Goal: Task Accomplishment & Management: Manage account settings

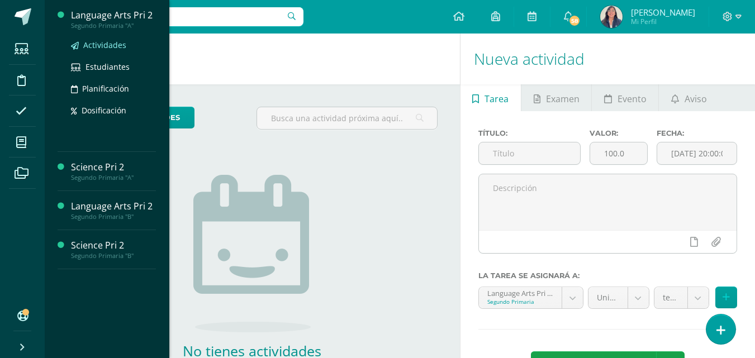
click at [104, 46] on span "Actividades" at bounding box center [104, 45] width 43 height 11
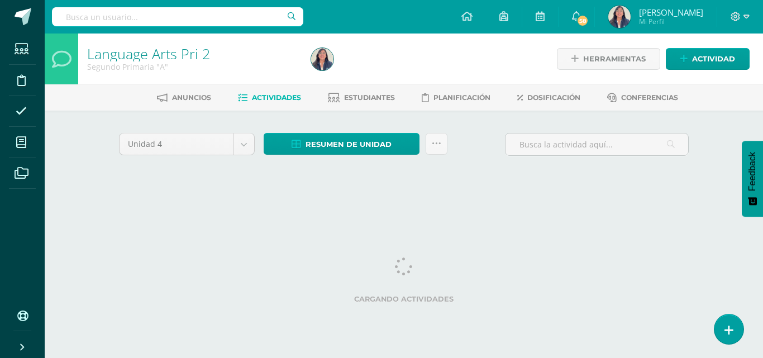
drag, startPoint x: 0, startPoint y: 0, endPoint x: 104, endPoint y: 46, distance: 113.5
click at [104, 46] on link "Language Arts Pri 2" at bounding box center [148, 53] width 123 height 19
click at [111, 46] on link "Language Arts Pri 2" at bounding box center [148, 53] width 123 height 19
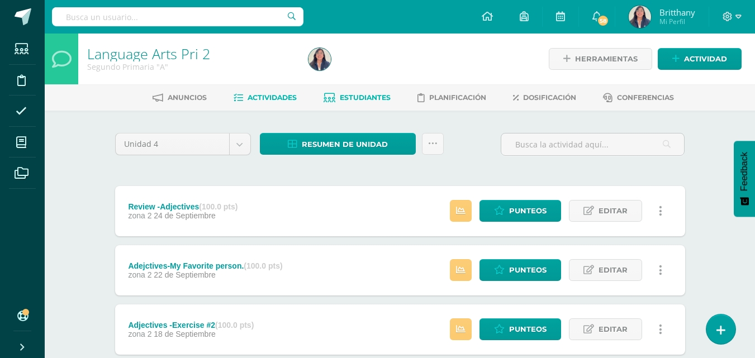
click at [364, 98] on span "Estudiantes" at bounding box center [365, 97] width 51 height 8
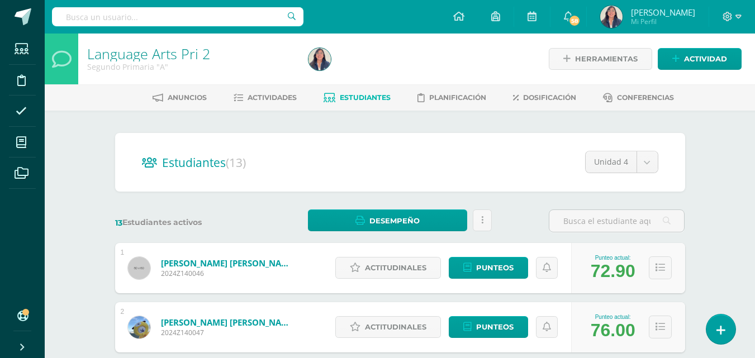
click at [270, 88] on div "Anuncios Actividades Estudiantes Planificación Dosificación Conferencias" at bounding box center [413, 97] width 737 height 26
click at [272, 96] on span "Actividades" at bounding box center [271, 97] width 49 height 8
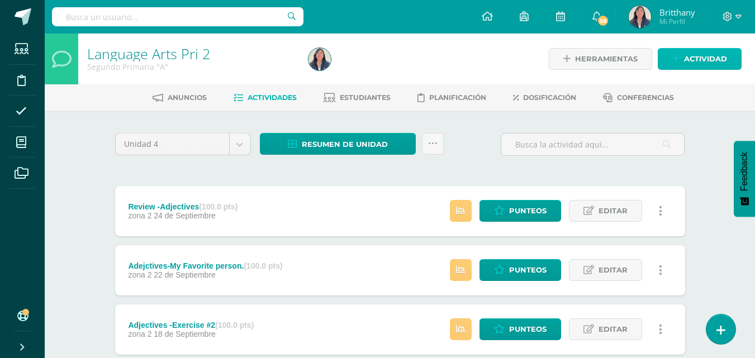
click at [710, 58] on span "Actividad" at bounding box center [705, 59] width 43 height 21
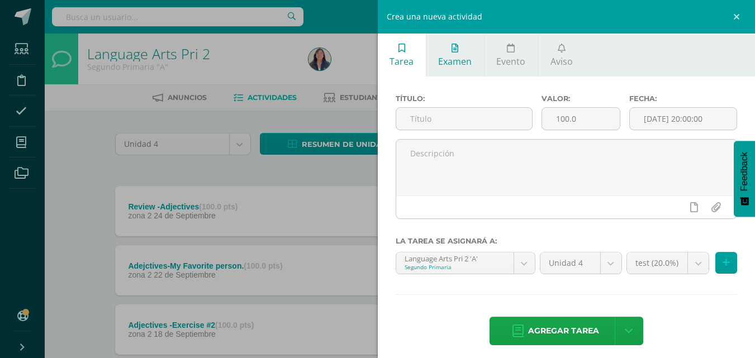
click at [466, 70] on link "Examen" at bounding box center [455, 55] width 58 height 43
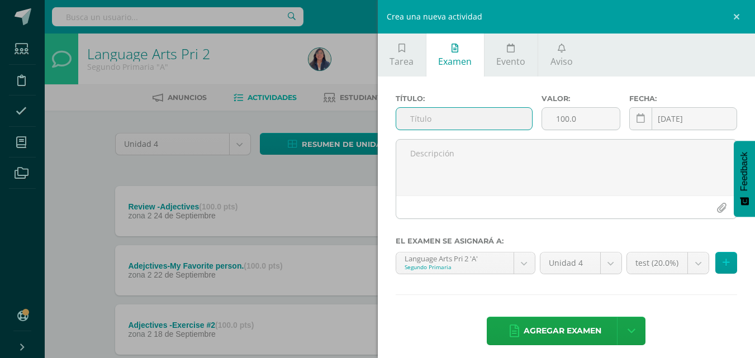
scroll to position [7, 0]
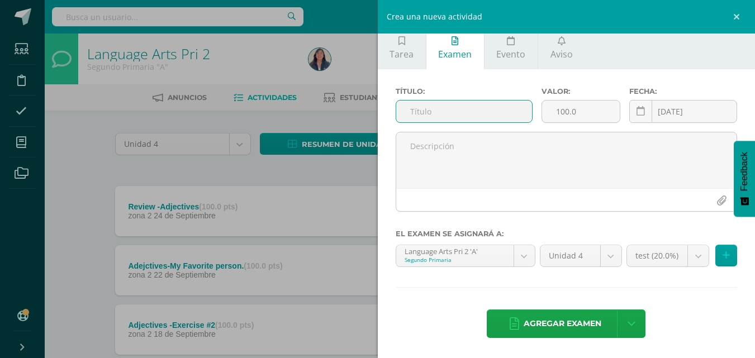
click at [475, 116] on input "text" at bounding box center [464, 112] width 136 height 22
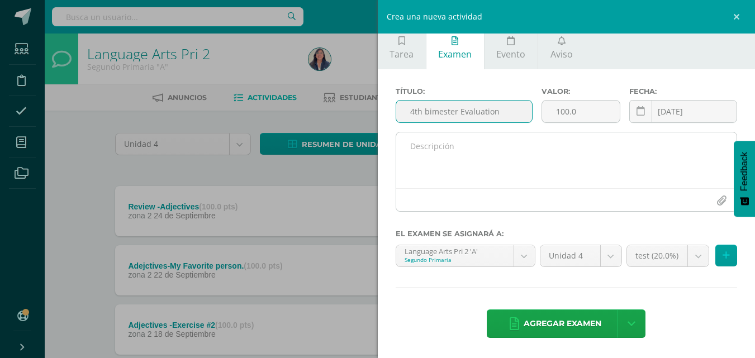
type input "4th bimester Evaluation"
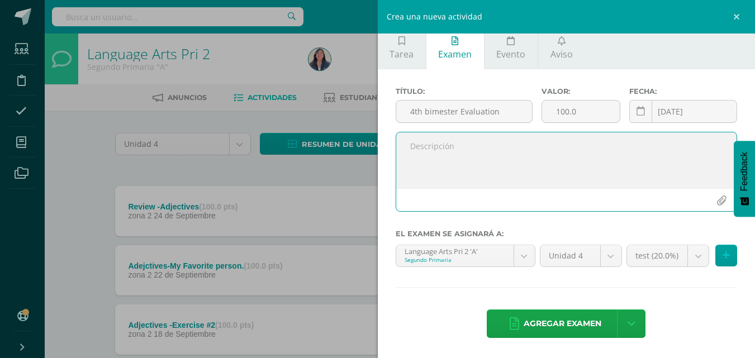
click at [536, 170] on textarea at bounding box center [566, 160] width 341 height 56
type textarea "Good Morning kids , I"
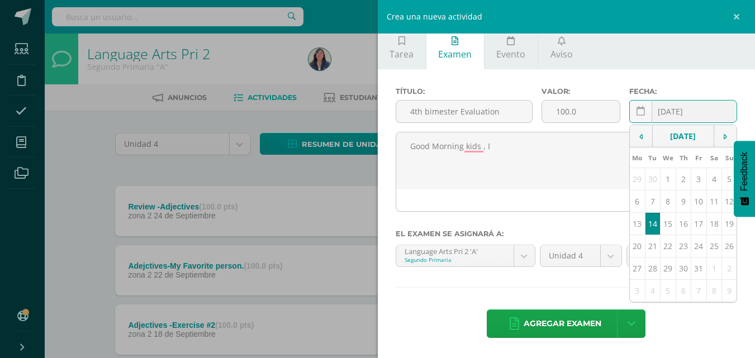
click at [679, 113] on input "[DATE]" at bounding box center [683, 112] width 107 height 22
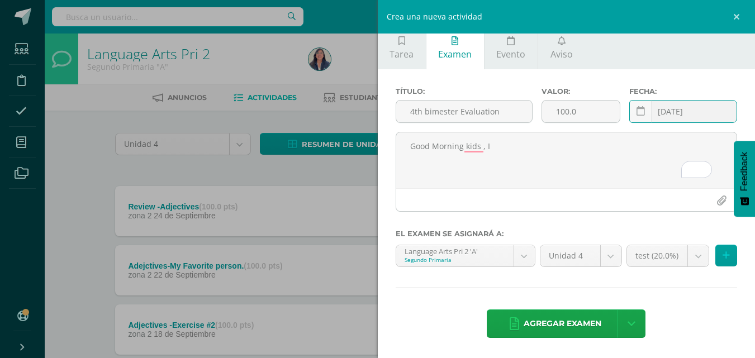
click at [679, 113] on input "[DATE]" at bounding box center [683, 112] width 107 height 22
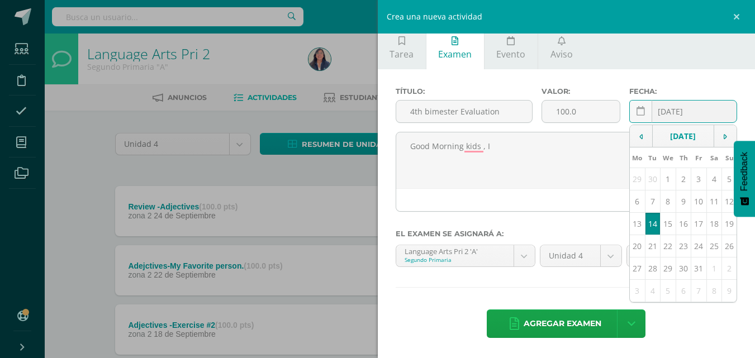
click at [679, 113] on input "[DATE]" at bounding box center [683, 112] width 107 height 22
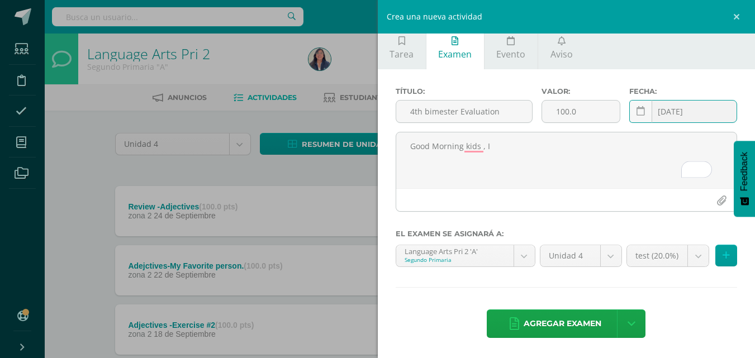
click at [679, 113] on input "[DATE]" at bounding box center [683, 112] width 107 height 22
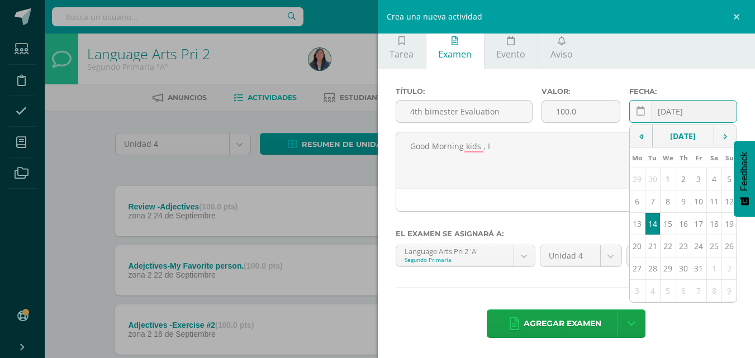
click at [703, 109] on input "[DATE]" at bounding box center [683, 112] width 107 height 22
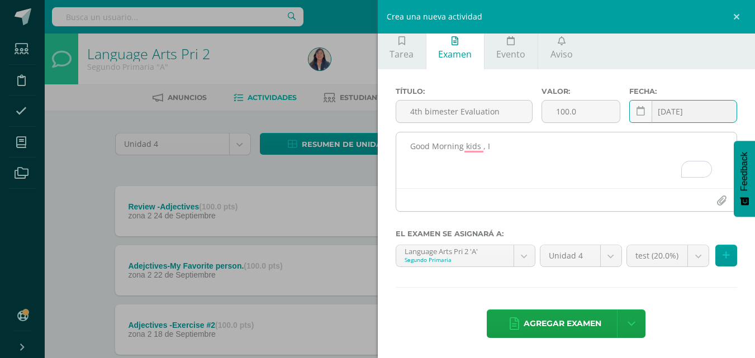
click at [522, 175] on textarea "Good Morning kids , I" at bounding box center [566, 160] width 341 height 56
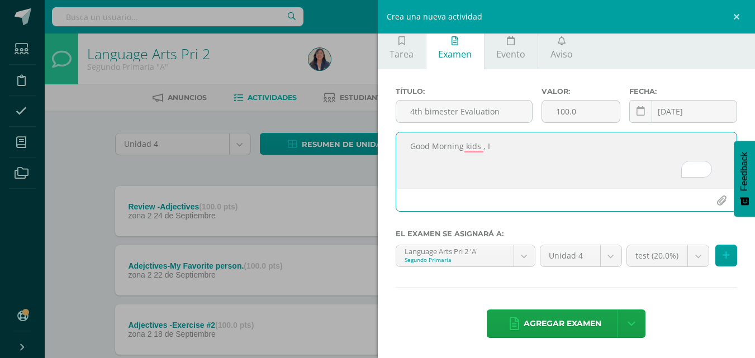
click at [557, 165] on textarea "Good Morning kids , I" at bounding box center [566, 160] width 341 height 56
click at [553, 154] on textarea "Good Morning kids , I" at bounding box center [566, 160] width 341 height 56
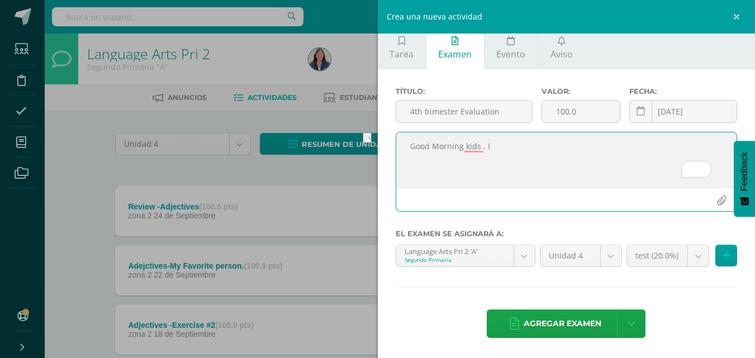
click at [553, 154] on textarea "Good Morning kids , I" at bounding box center [566, 160] width 341 height 56
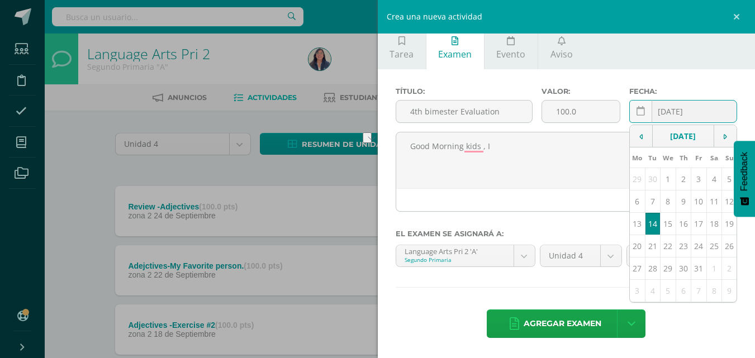
click at [663, 113] on input "[DATE]" at bounding box center [683, 112] width 107 height 22
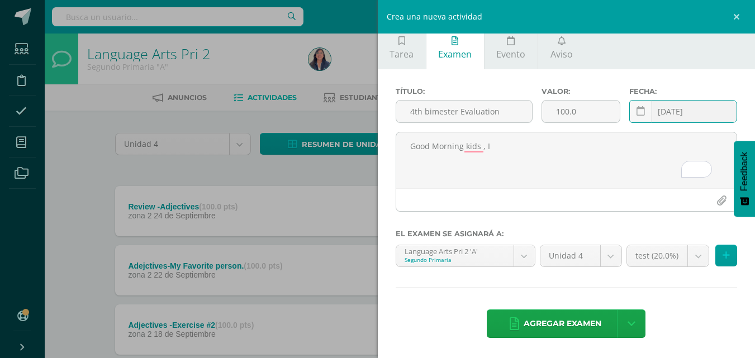
click at [664, 113] on input "[DATE]" at bounding box center [683, 112] width 107 height 22
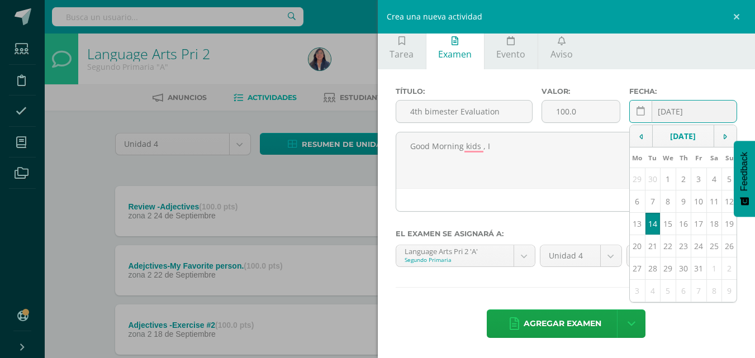
click at [670, 109] on input "[DATE]" at bounding box center [683, 112] width 107 height 22
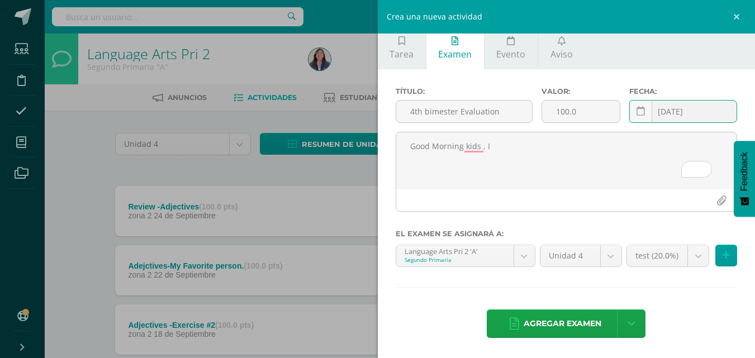
click at [670, 109] on input "[DATE]" at bounding box center [683, 112] width 107 height 22
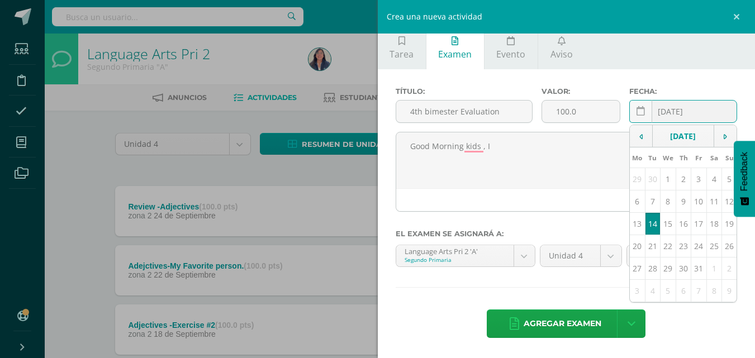
click at [670, 109] on input "[DATE]" at bounding box center [683, 112] width 107 height 22
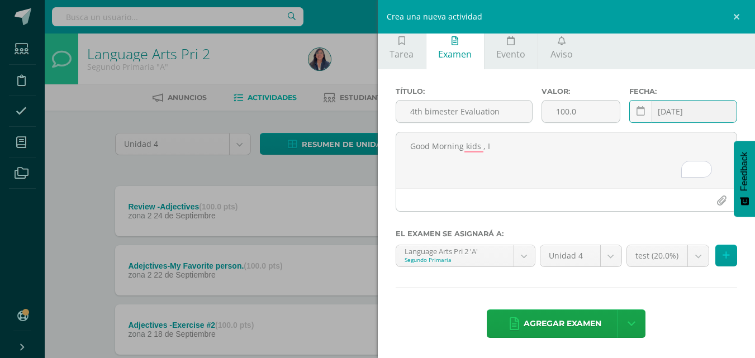
click at [670, 109] on input "2025-10-14" at bounding box center [683, 112] width 107 height 22
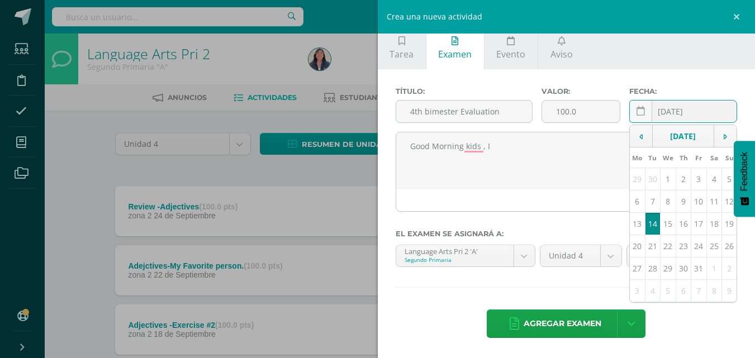
click at [654, 106] on input "2025-10-14" at bounding box center [683, 112] width 107 height 22
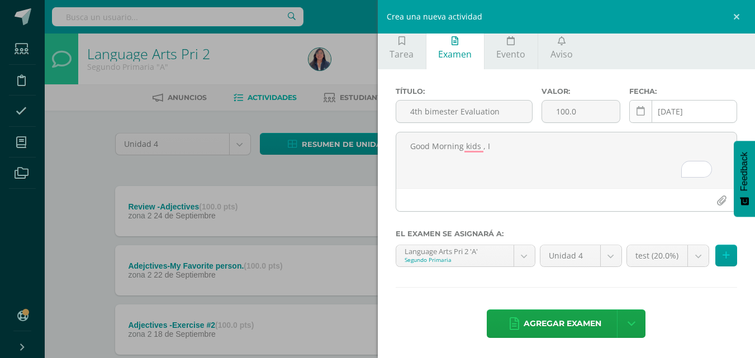
click at [637, 103] on link at bounding box center [640, 111] width 23 height 23
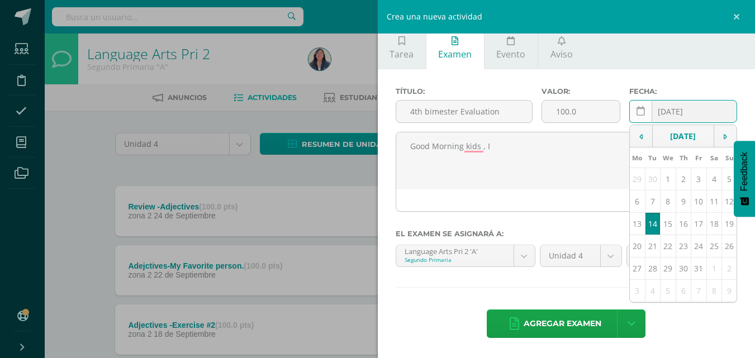
click at [637, 109] on icon at bounding box center [640, 111] width 8 height 9
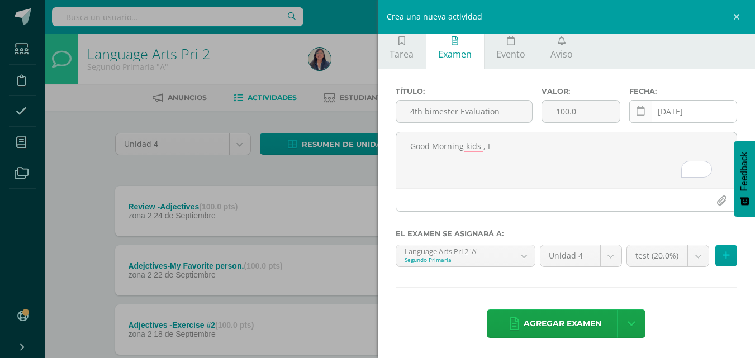
click at [637, 109] on icon at bounding box center [640, 111] width 8 height 9
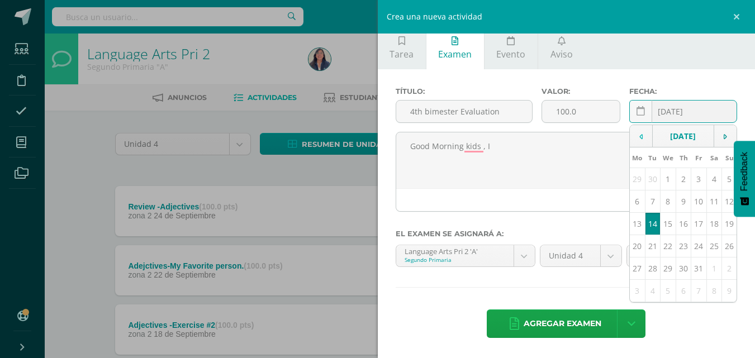
click at [671, 107] on input "2025-10-14" at bounding box center [683, 112] width 107 height 22
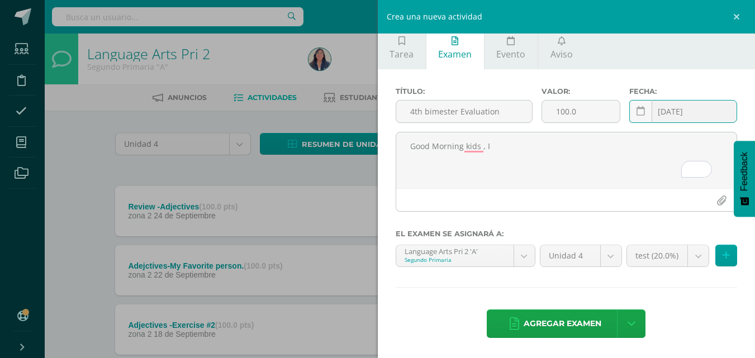
click at [694, 109] on input "[DATE]" at bounding box center [683, 112] width 107 height 22
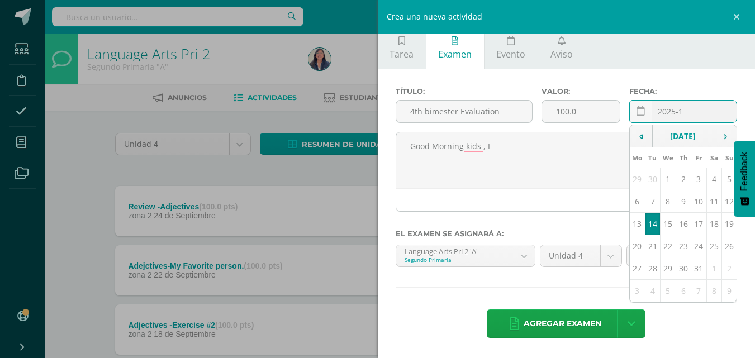
click at [694, 109] on input "2025-1" at bounding box center [683, 112] width 107 height 22
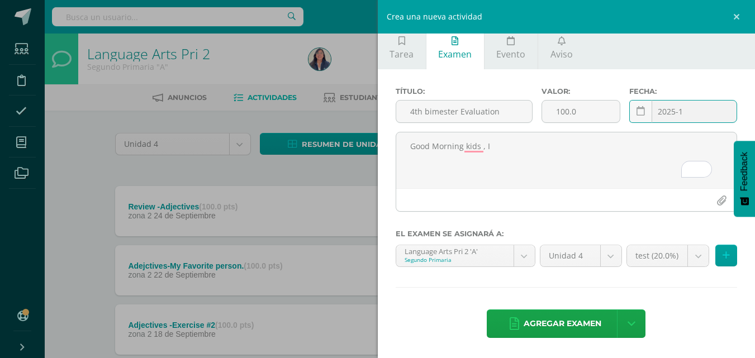
click at [645, 145] on th "Tu" at bounding box center [652, 135] width 15 height 21
click at [630, 145] on th "Mo" at bounding box center [637, 135] width 15 height 21
click at [688, 115] on div "2025-1 October, 2025 Mo Tu We Th Fr Sa Su 29 30 1 2 3 4 5 6 7 8 9 10 11 12 13 1…" at bounding box center [683, 116] width 108 height 32
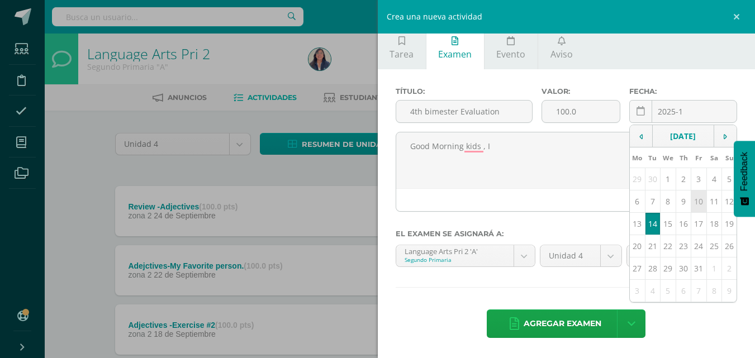
click at [696, 202] on td "10" at bounding box center [698, 201] width 15 height 22
type input "2025-10-10"
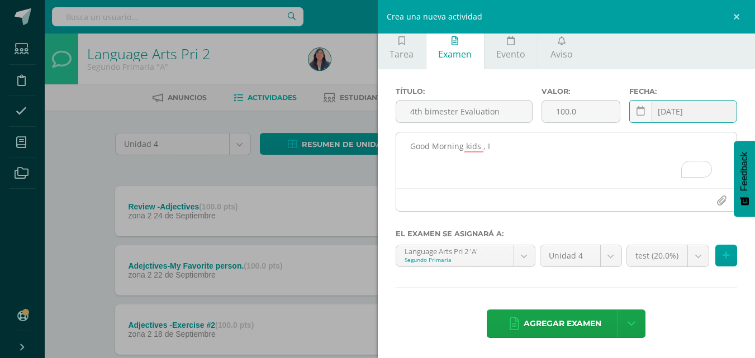
click at [607, 180] on textarea "Good Morning kids , I" at bounding box center [566, 160] width 341 height 56
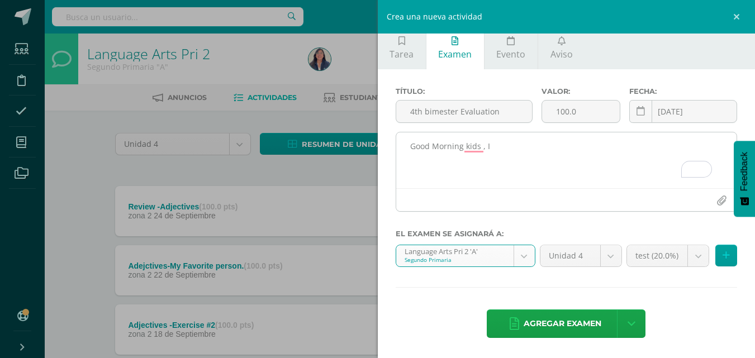
click at [559, 149] on textarea "Good Morning kids , I" at bounding box center [566, 160] width 341 height 56
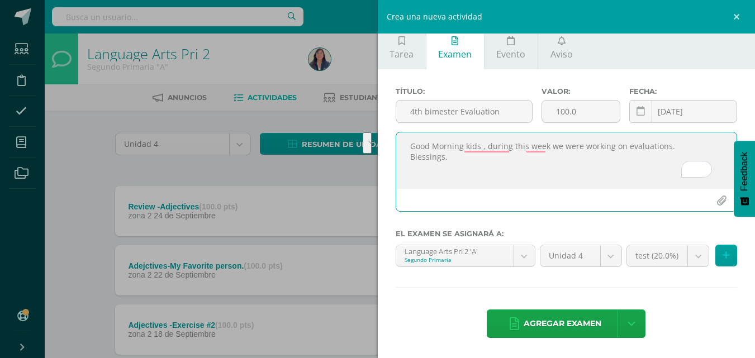
drag, startPoint x: 449, startPoint y: 160, endPoint x: 402, endPoint y: 138, distance: 51.2
click at [402, 138] on textarea "Good Morning kids , during this week we were working on evaluations. Blessings." at bounding box center [566, 160] width 341 height 56
type textarea "Good Morning kids , during this week we were working on evaluations. Blessings."
click at [574, 321] on span "Agregar examen" at bounding box center [562, 323] width 78 height 27
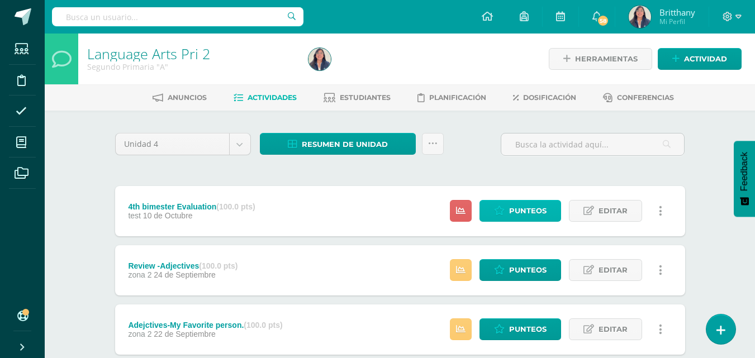
click at [546, 220] on span "Punteos" at bounding box center [527, 211] width 37 height 21
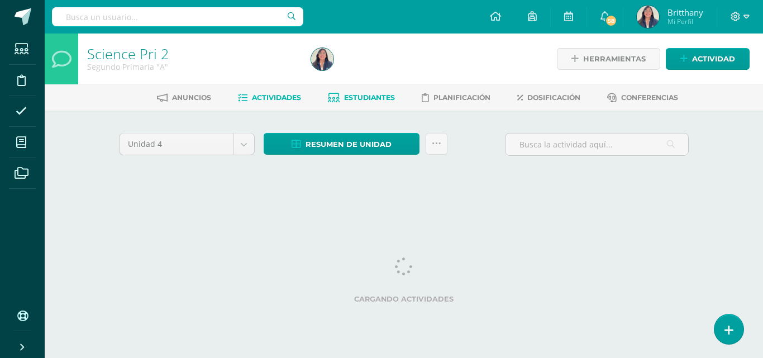
click at [380, 97] on span "Estudiantes" at bounding box center [369, 97] width 51 height 8
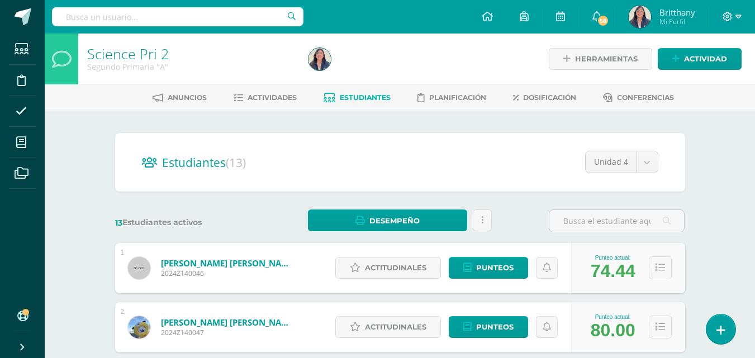
click at [356, 93] on span "Estudiantes" at bounding box center [365, 97] width 51 height 8
click at [260, 99] on span "Actividades" at bounding box center [271, 97] width 49 height 8
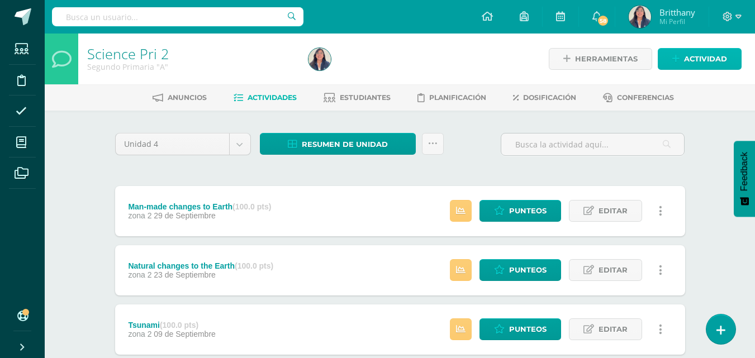
click at [698, 61] on span "Actividad" at bounding box center [705, 59] width 43 height 21
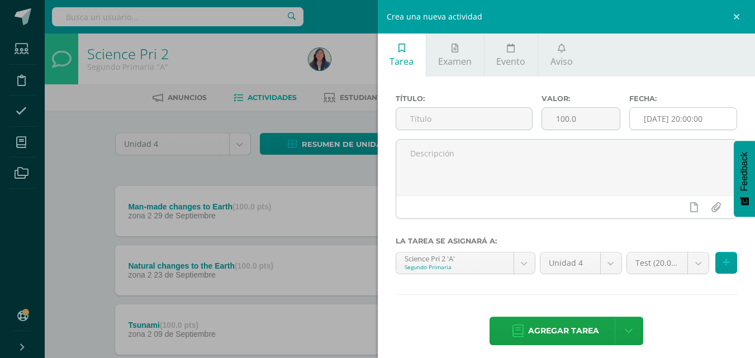
click at [676, 125] on input "[DATE] 20:00:00" at bounding box center [683, 119] width 107 height 22
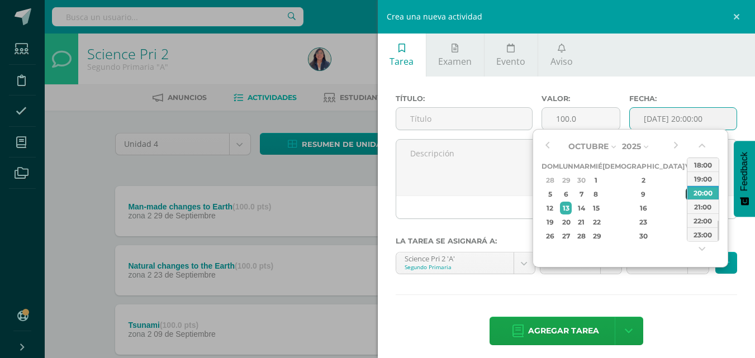
click at [685, 190] on div "10" at bounding box center [690, 194] width 10 height 13
type input "[DATE] 20:00"
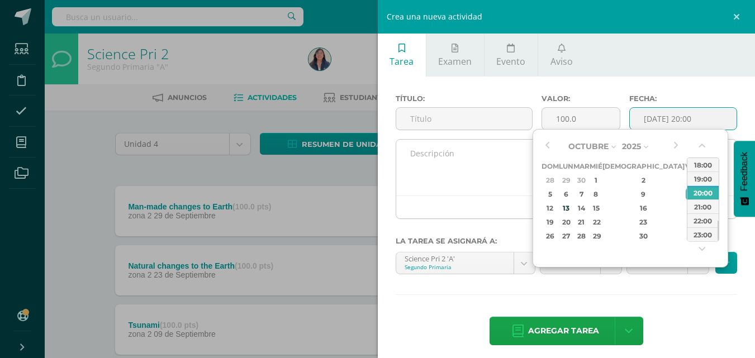
click at [462, 187] on textarea at bounding box center [566, 168] width 341 height 56
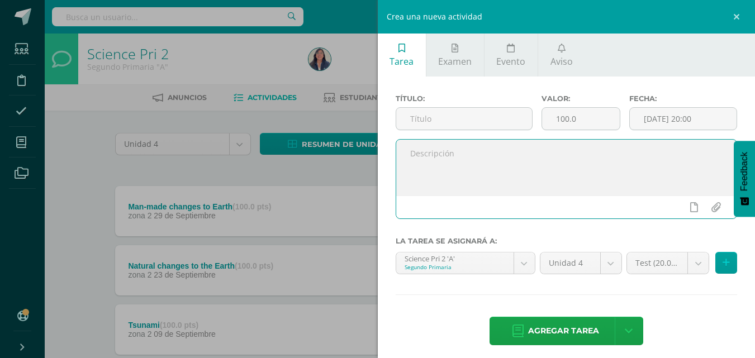
click at [462, 187] on textarea at bounding box center [566, 168] width 341 height 56
paste textarea "Good Morning kids , during this week we were working on evaluations. Blessings."
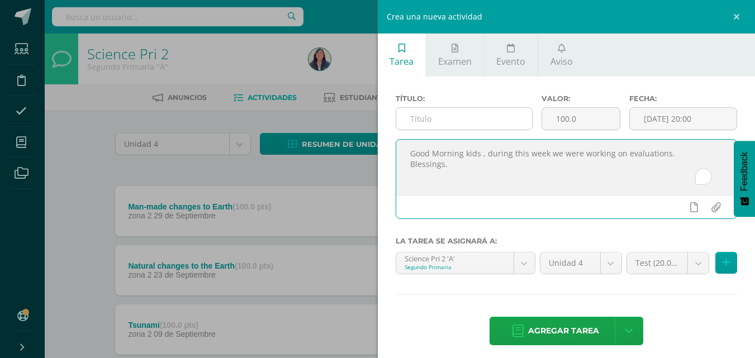
type textarea "Good Morning kids , during this week we were working on evaluations. Blessings."
click at [418, 117] on input "text" at bounding box center [464, 119] width 136 height 22
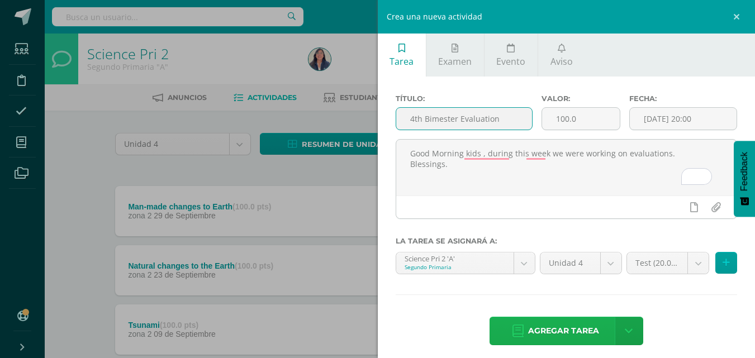
type input "4th Bimester Evaluation"
click at [548, 325] on span "Agregar tarea" at bounding box center [563, 330] width 71 height 27
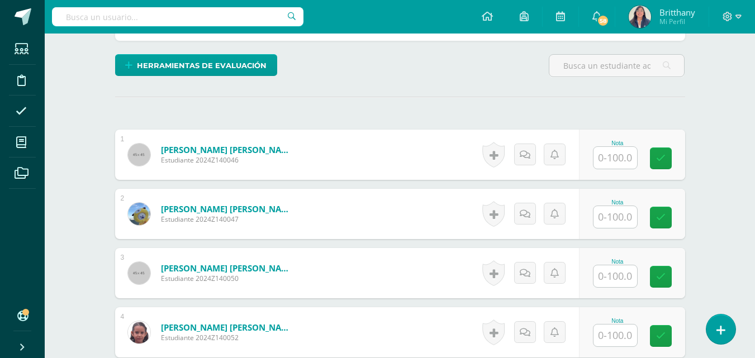
scroll to position [292, 0]
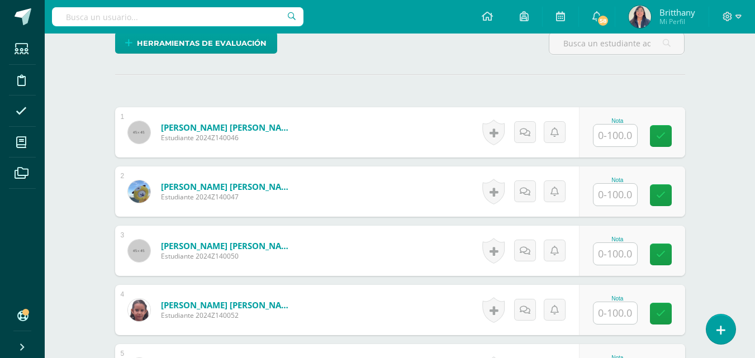
click at [615, 139] on input "text" at bounding box center [615, 136] width 44 height 22
click at [615, 139] on input "text" at bounding box center [621, 136] width 45 height 22
type input "83"
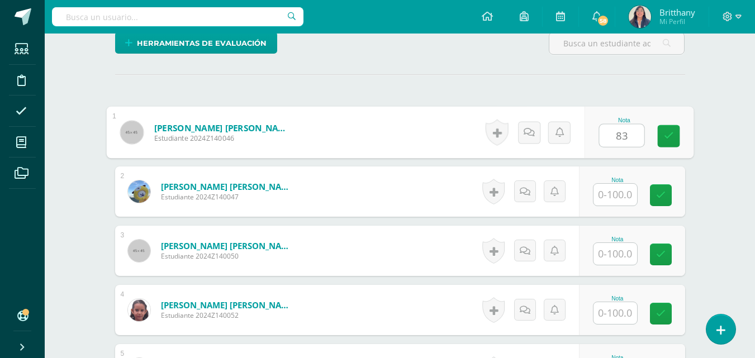
click at [616, 139] on input "83" at bounding box center [621, 136] width 45 height 22
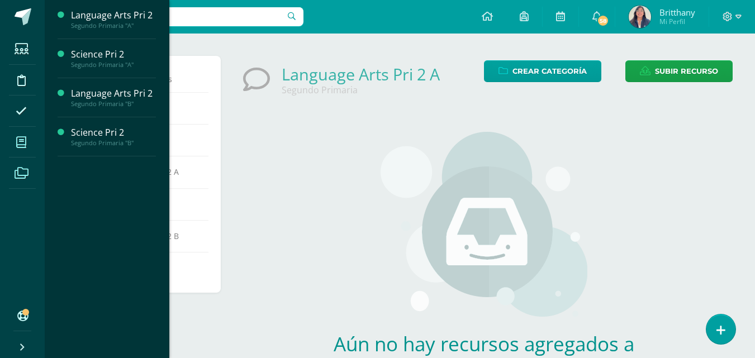
click at [22, 144] on icon at bounding box center [21, 142] width 10 height 11
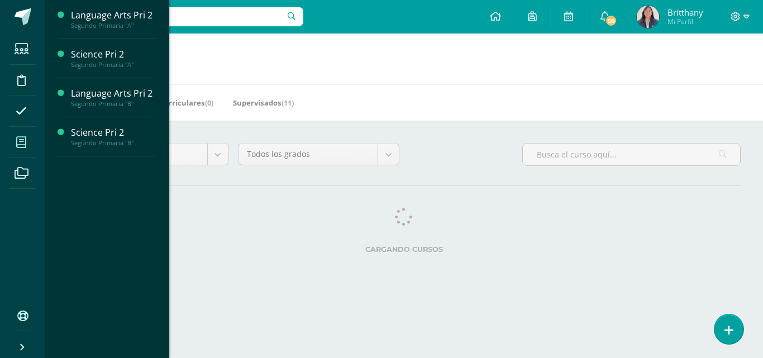
click at [84, 19] on input "text" at bounding box center [177, 16] width 251 height 19
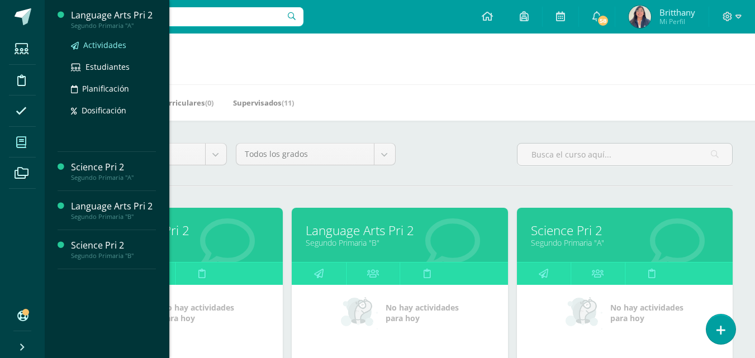
click at [92, 43] on span "Actividades" at bounding box center [104, 45] width 43 height 11
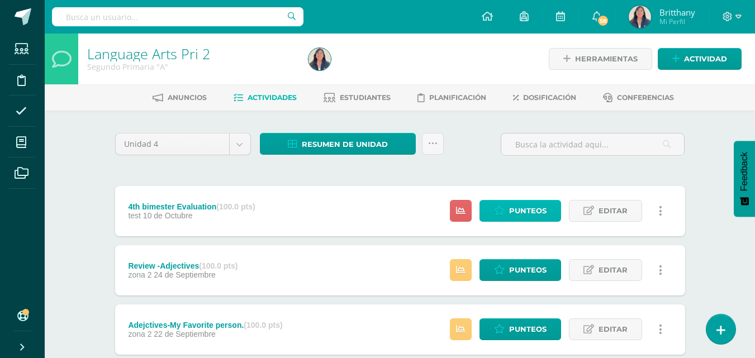
click at [535, 212] on span "Punteos" at bounding box center [527, 211] width 37 height 21
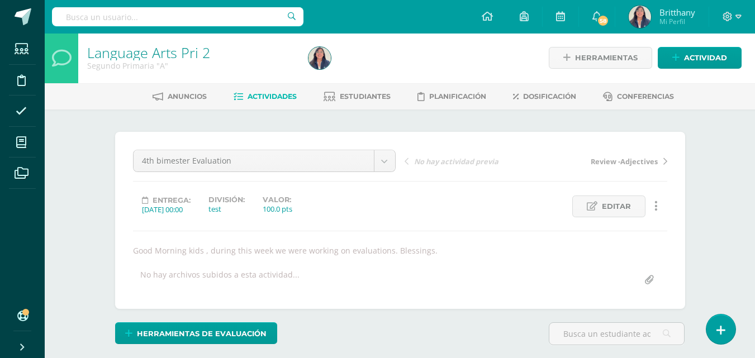
scroll to position [314, 0]
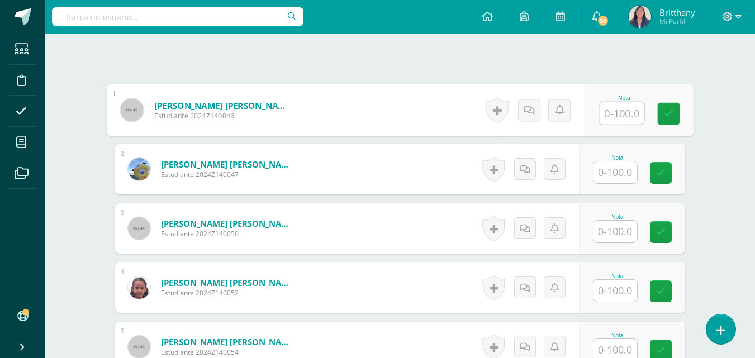
click at [618, 109] on input "text" at bounding box center [621, 113] width 45 height 22
click at [621, 115] on input "83" at bounding box center [621, 113] width 45 height 22
type input "83"
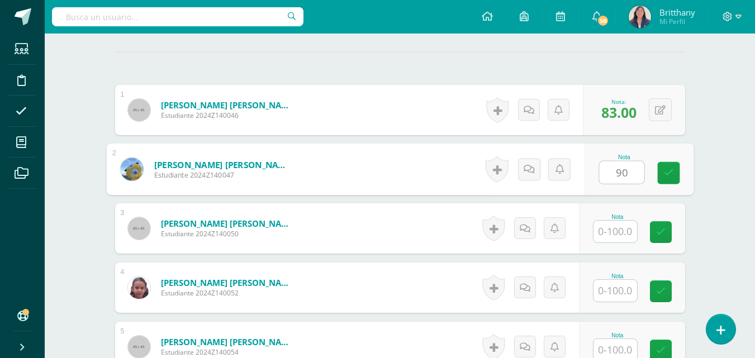
type input "90"
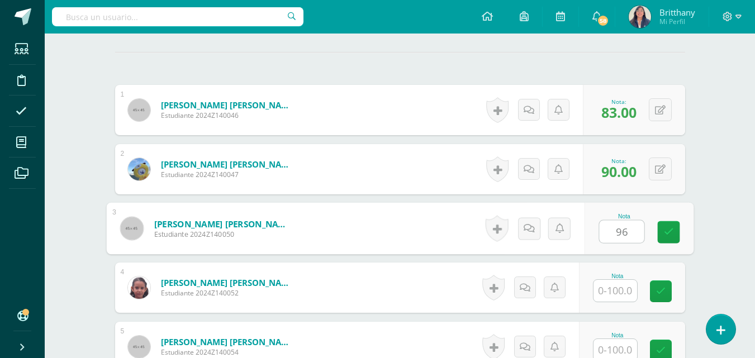
type input "96"
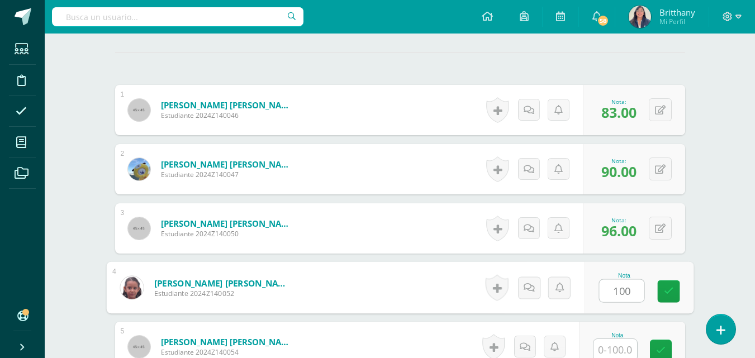
type input "100"
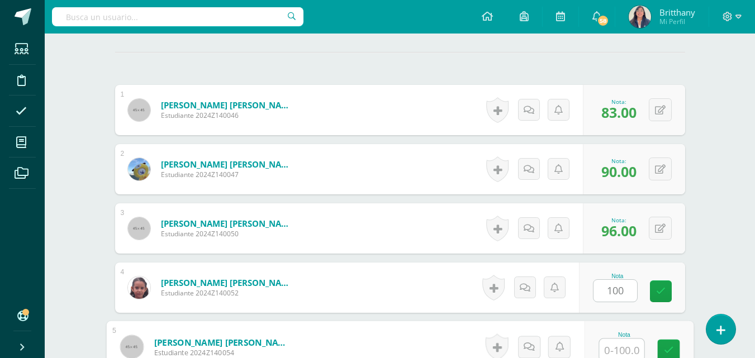
scroll to position [317, 0]
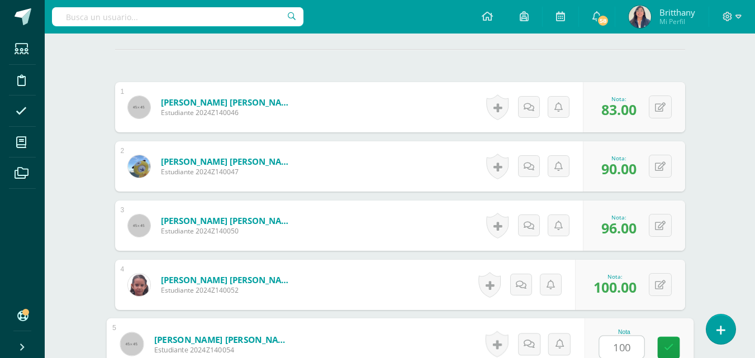
type input "100"
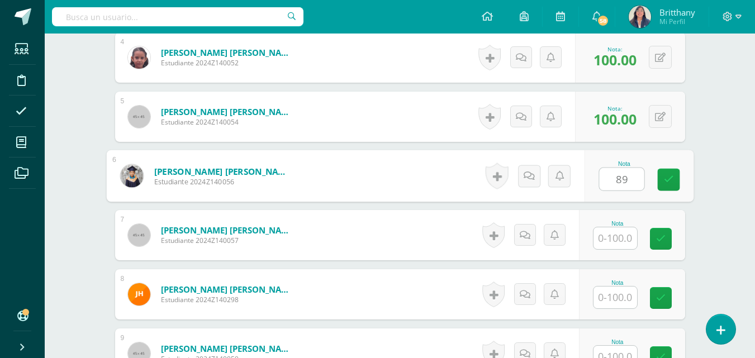
type input "89"
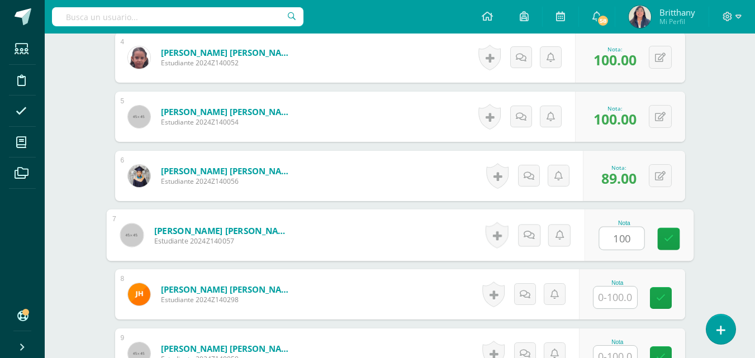
type input "100"
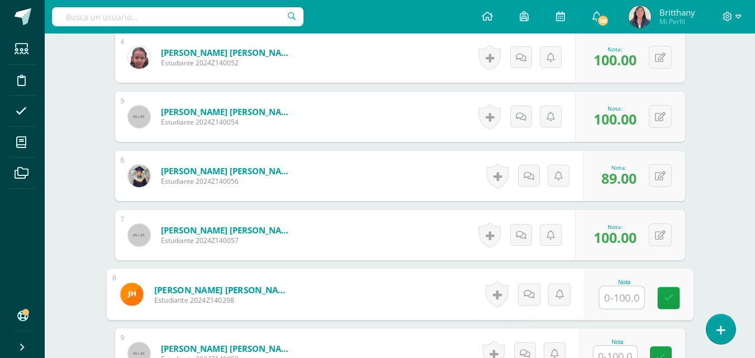
scroll to position [554, 0]
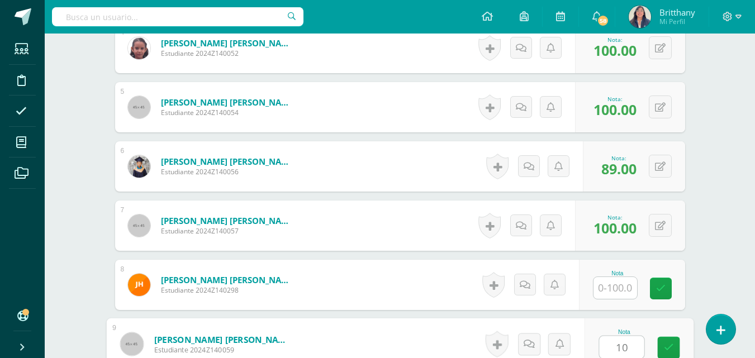
type input "10"
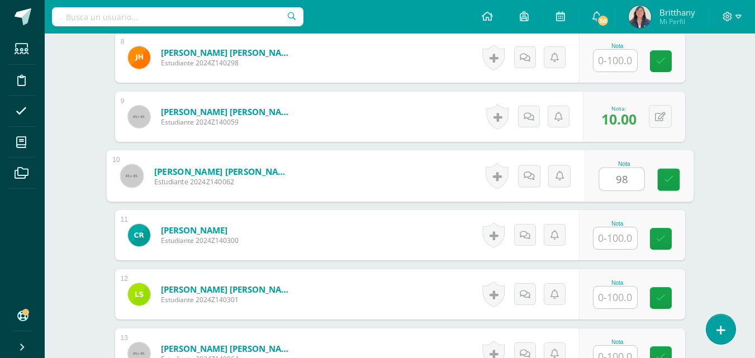
type input "98"
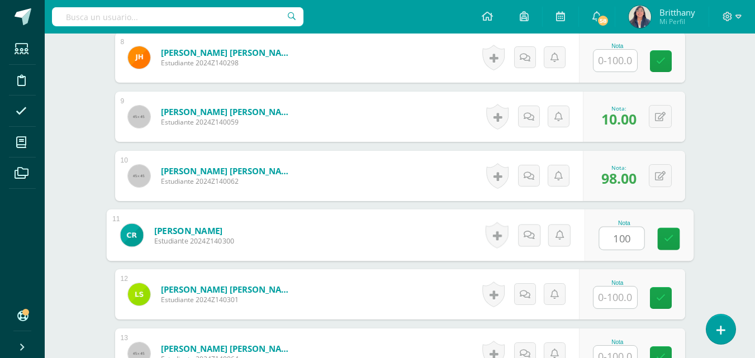
type input "100"
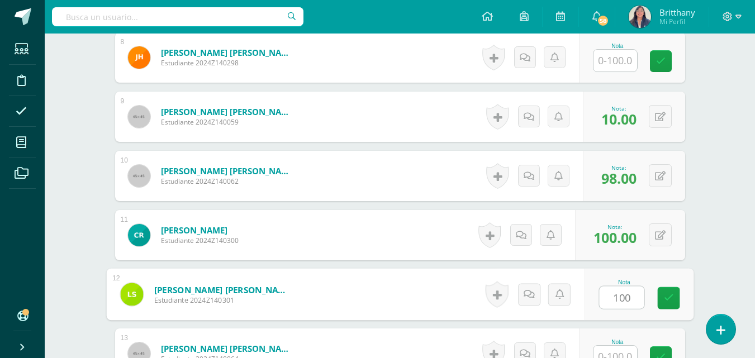
type input "100"
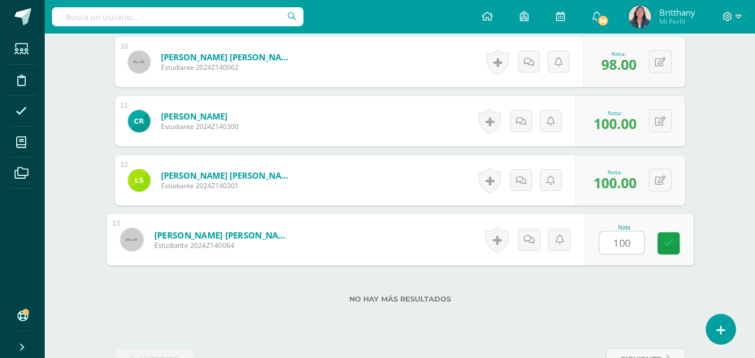
scroll to position [929, 0]
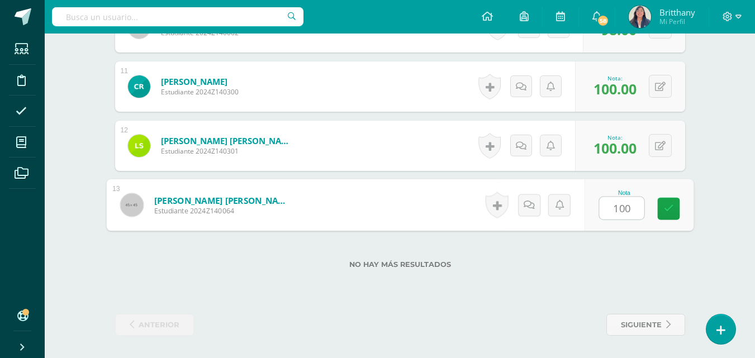
type input "100"
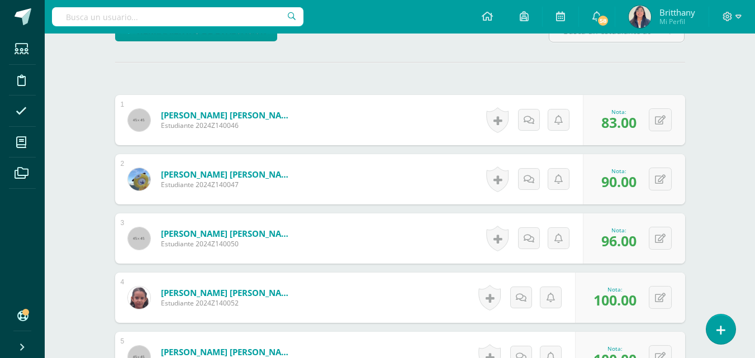
scroll to position [0, 0]
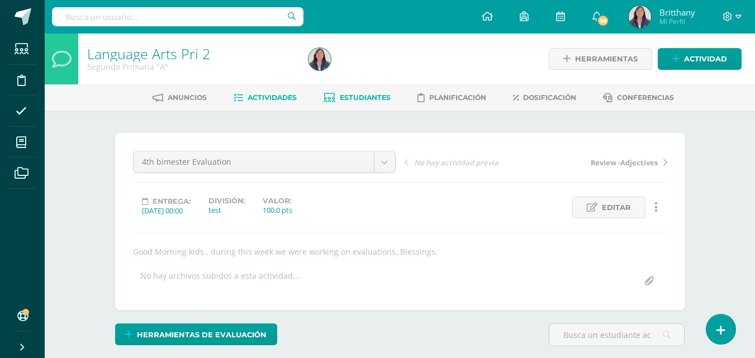
click at [350, 99] on span "Estudiantes" at bounding box center [365, 97] width 51 height 8
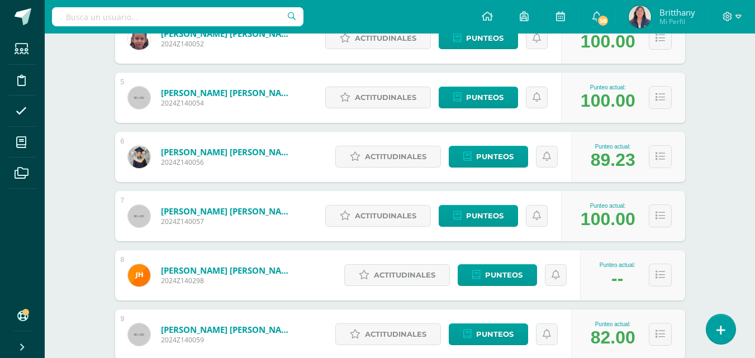
scroll to position [94, 0]
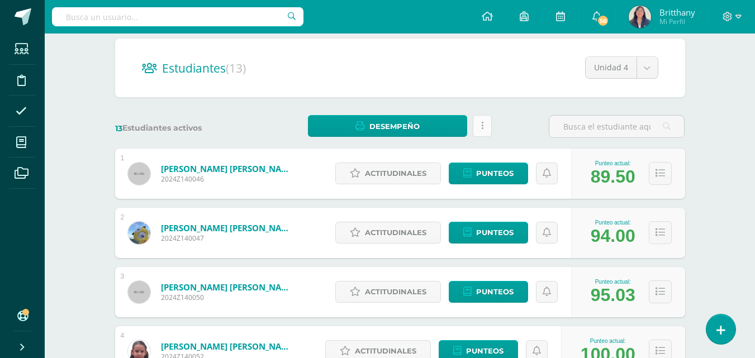
click at [489, 130] on link at bounding box center [482, 126] width 19 height 22
click at [509, 125] on div "13 Estudiantes activos Desempeño Descargar como HTML Descargar como PDF Estás p…" at bounding box center [400, 126] width 579 height 23
click at [412, 122] on span "Desempeño" at bounding box center [394, 126] width 50 height 21
click at [404, 91] on link "Descargar como PDF" at bounding box center [387, 88] width 119 height 17
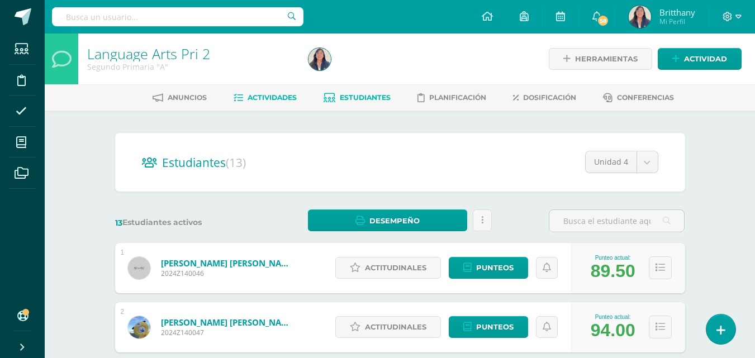
click at [265, 99] on span "Actividades" at bounding box center [271, 97] width 49 height 8
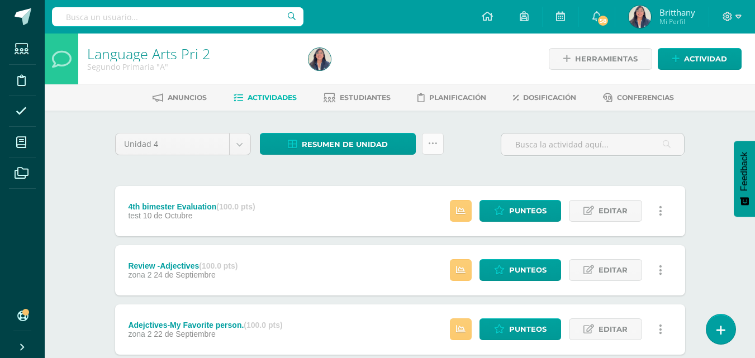
click at [426, 144] on link at bounding box center [433, 144] width 22 height 22
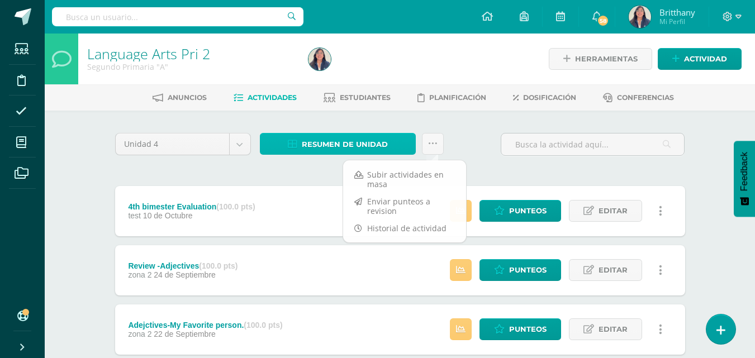
click at [317, 148] on span "Resumen de unidad" at bounding box center [345, 144] width 86 height 21
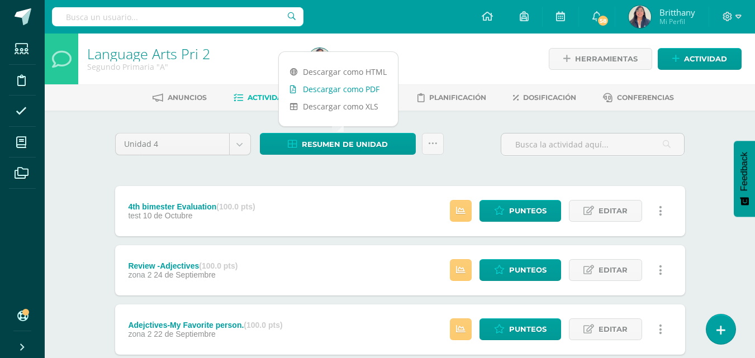
click at [343, 88] on link "Descargar como PDF" at bounding box center [338, 88] width 119 height 17
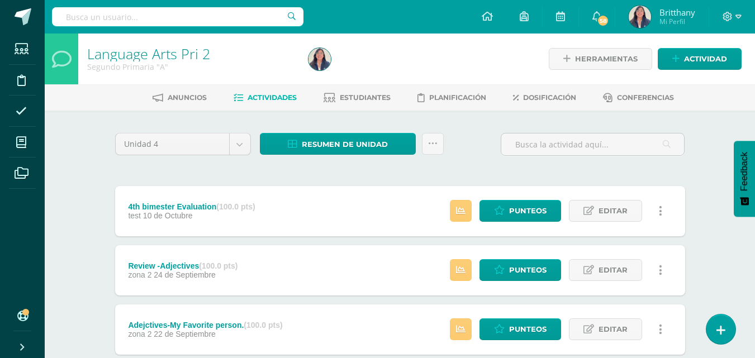
click at [438, 64] on div at bounding box center [417, 59] width 226 height 51
click at [353, 97] on span "Estudiantes" at bounding box center [365, 97] width 51 height 8
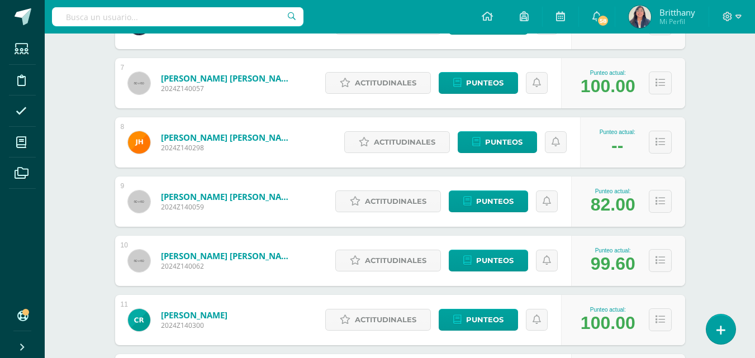
scroll to position [559, 0]
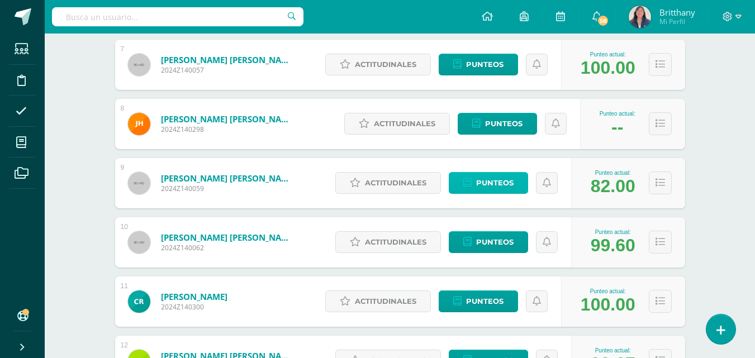
click at [482, 187] on span "Punteos" at bounding box center [494, 183] width 37 height 21
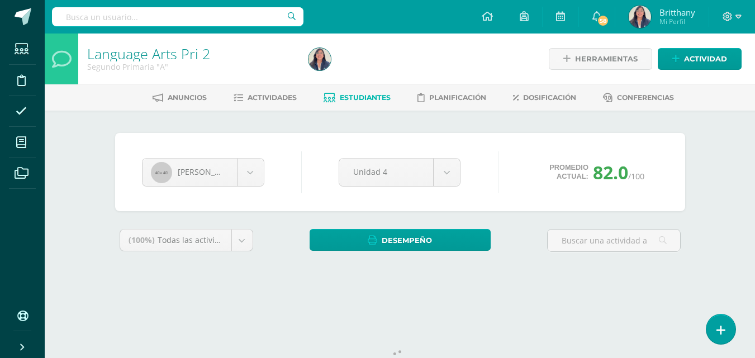
click at [737, 165] on div "Language Arts Pri 2 Segundo Primaria "A" Herramientas Detalle de asistencias Ac…" at bounding box center [400, 168] width 710 height 268
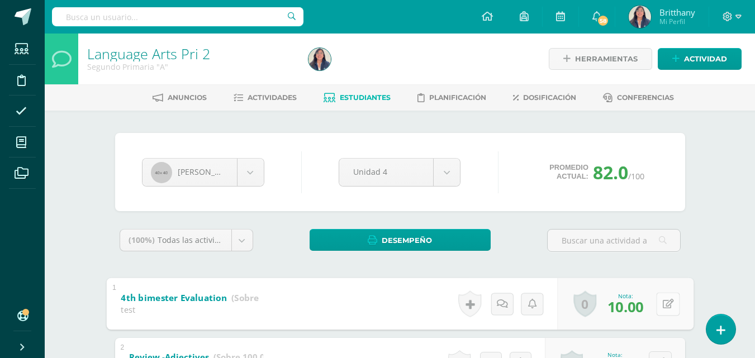
click at [659, 304] on button at bounding box center [667, 303] width 23 height 23
type input "100"
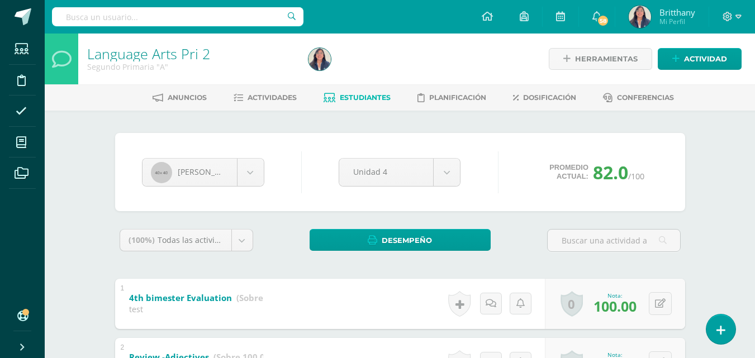
click at [349, 94] on span "Estudiantes" at bounding box center [365, 97] width 51 height 8
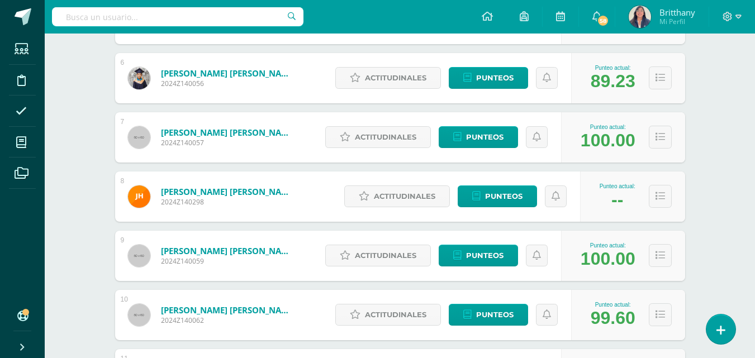
scroll to position [492, 0]
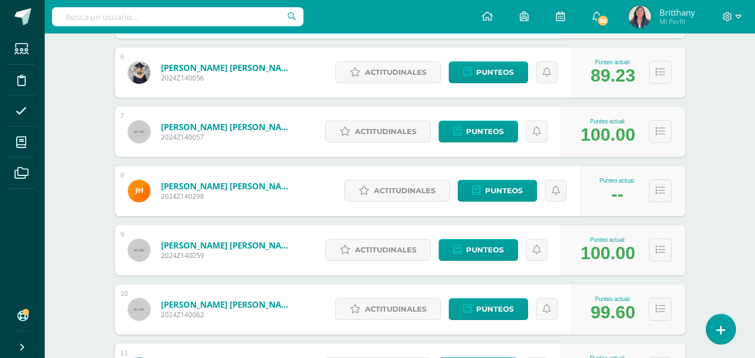
click at [708, 218] on div "Language Arts Pri 2 Segundo Primaria "A" Herramientas Detalle de asistencias Ac…" at bounding box center [400, 64] width 710 height 1045
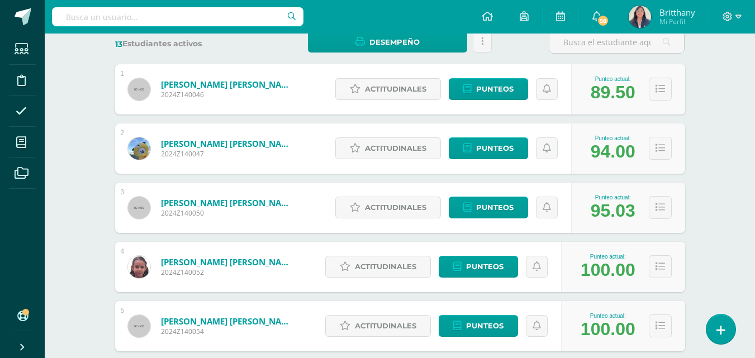
scroll to position [0, 0]
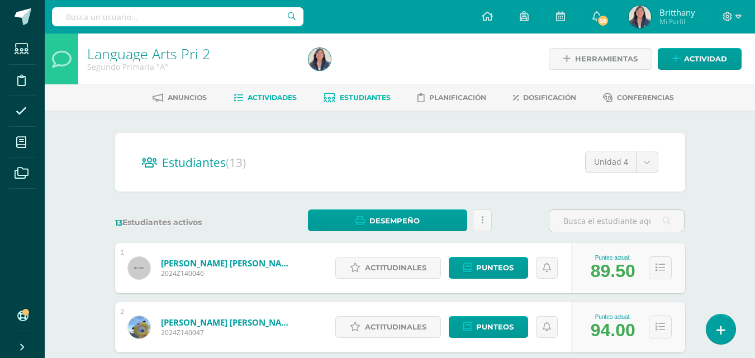
click at [271, 102] on link "Actividades" at bounding box center [264, 98] width 63 height 18
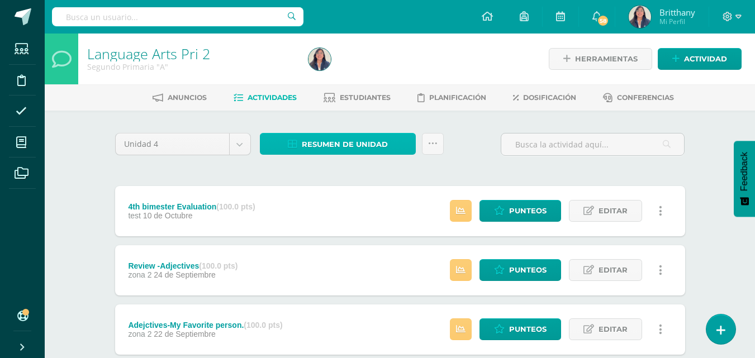
click at [351, 143] on span "Resumen de unidad" at bounding box center [345, 144] width 86 height 21
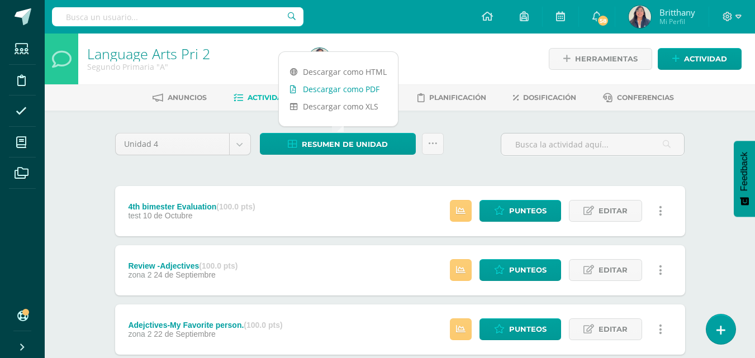
click at [330, 87] on link "Descargar como PDF" at bounding box center [338, 88] width 119 height 17
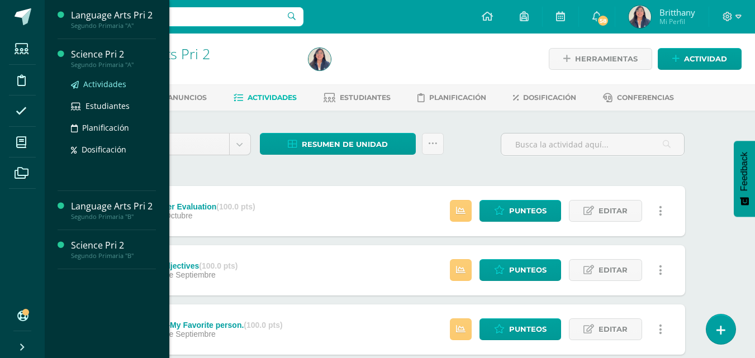
click at [106, 87] on span "Actividades" at bounding box center [104, 84] width 43 height 11
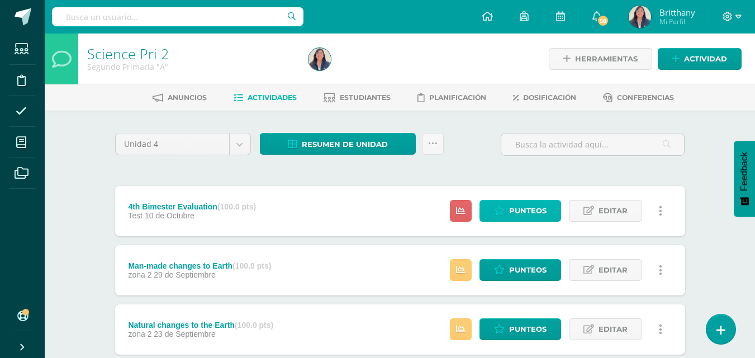
click at [527, 205] on span "Punteos" at bounding box center [527, 211] width 37 height 21
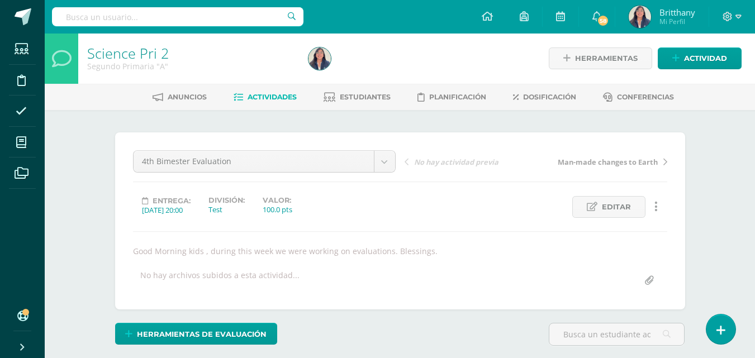
scroll to position [1, 0]
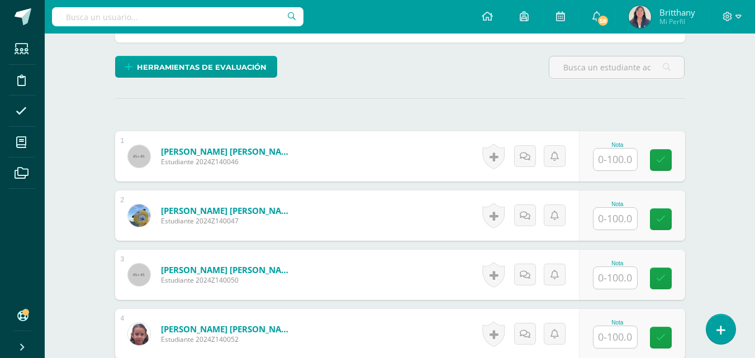
scroll to position [268, 0]
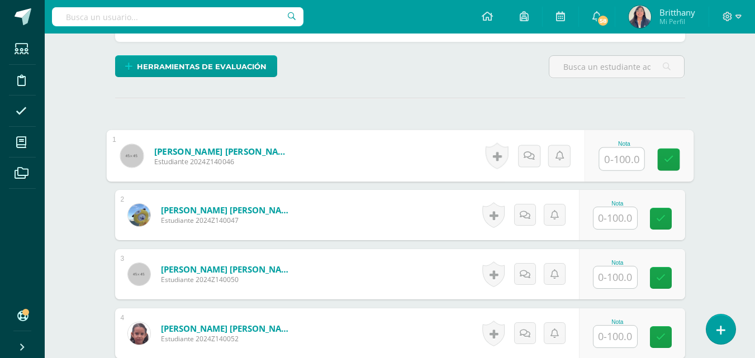
click at [631, 154] on input "text" at bounding box center [621, 159] width 45 height 22
type input "98"
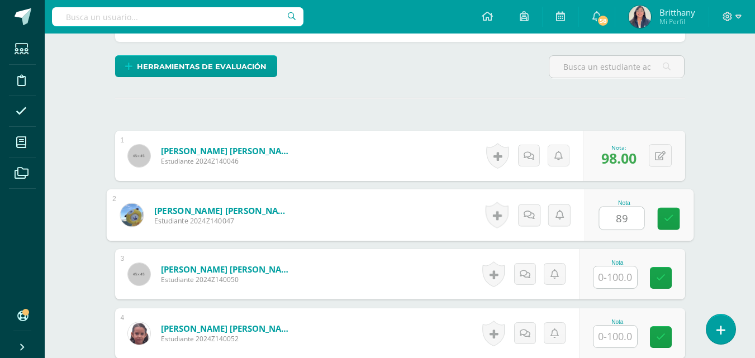
type input "89"
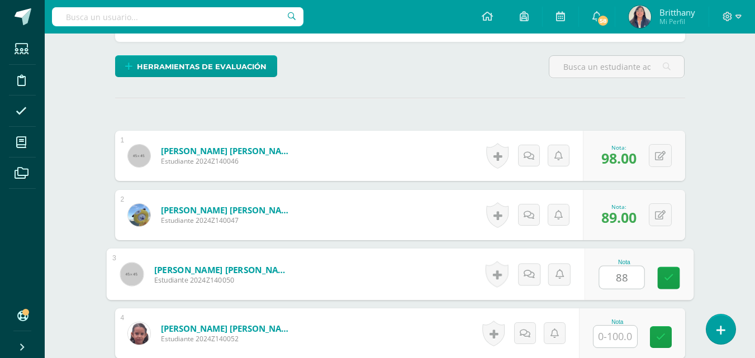
type input "88"
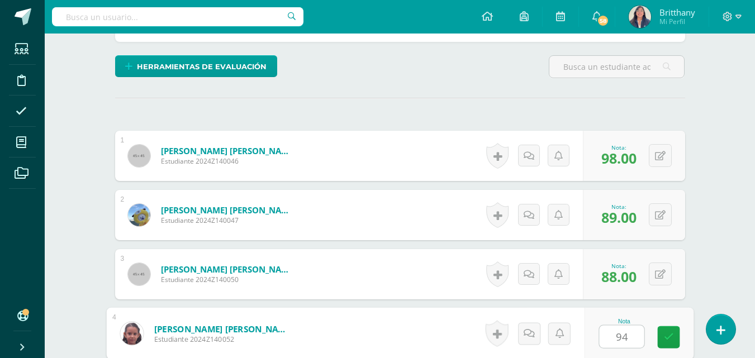
type input "94"
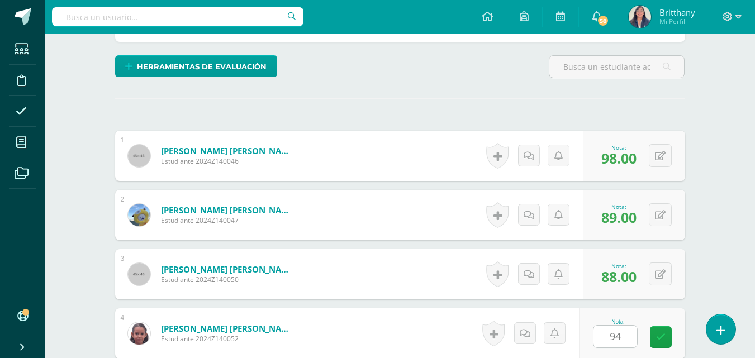
scroll to position [485, 0]
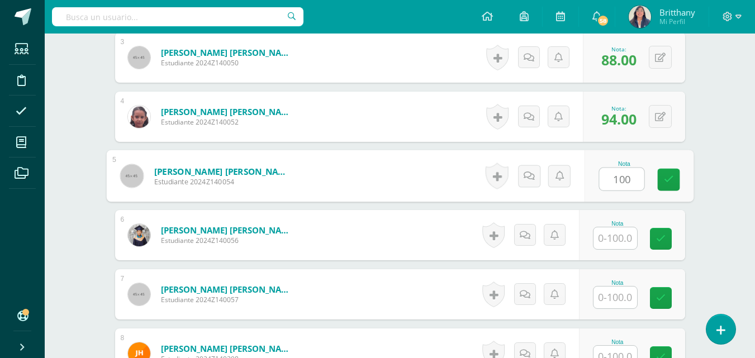
type input "100"
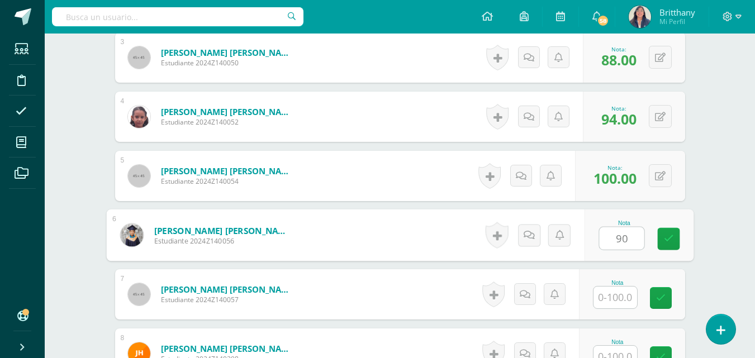
type input "90"
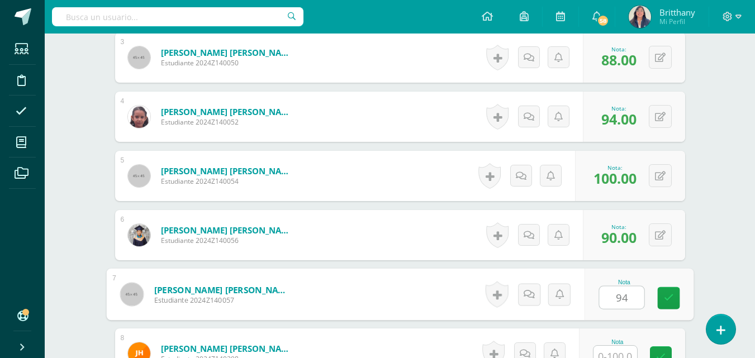
type input "94"
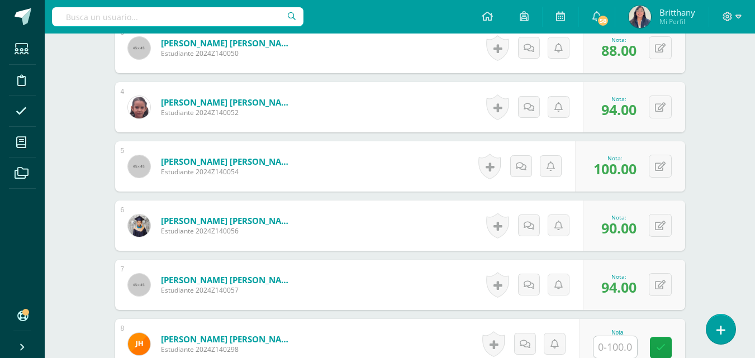
scroll to position [722, 0]
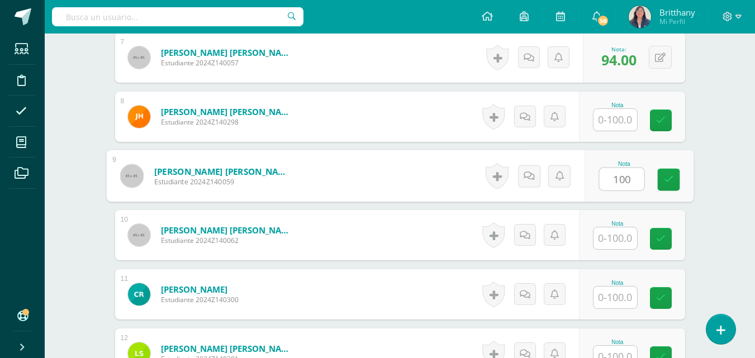
type input "100"
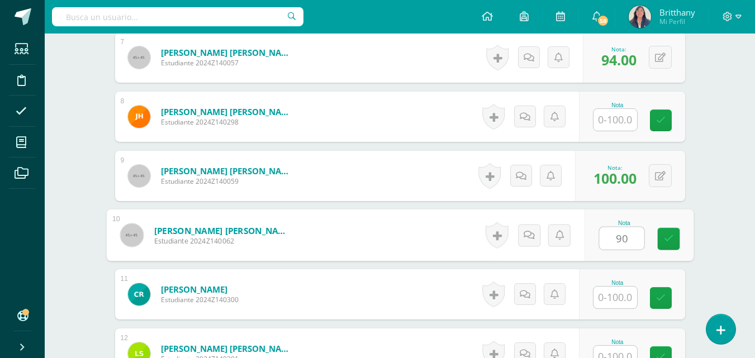
type input "90"
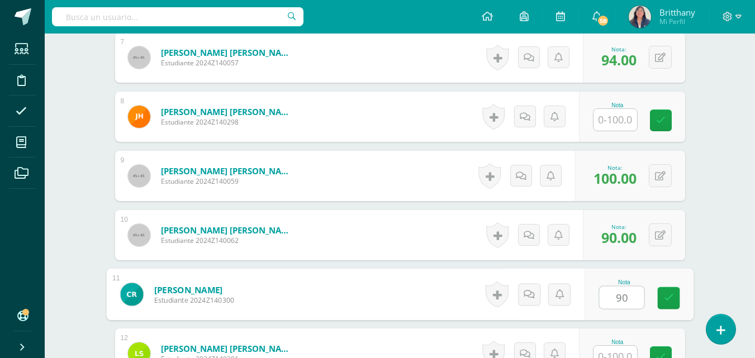
type input "90"
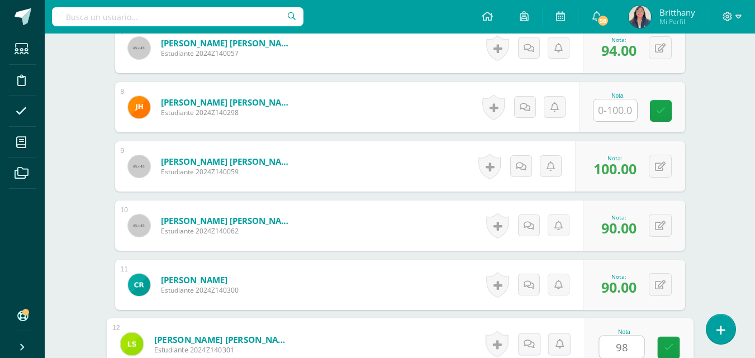
type input "98"
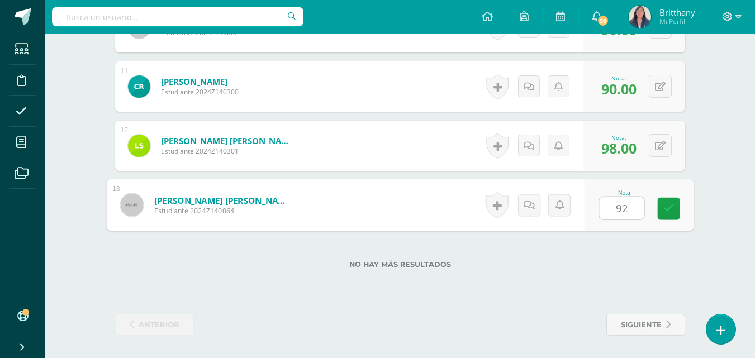
type input "92"
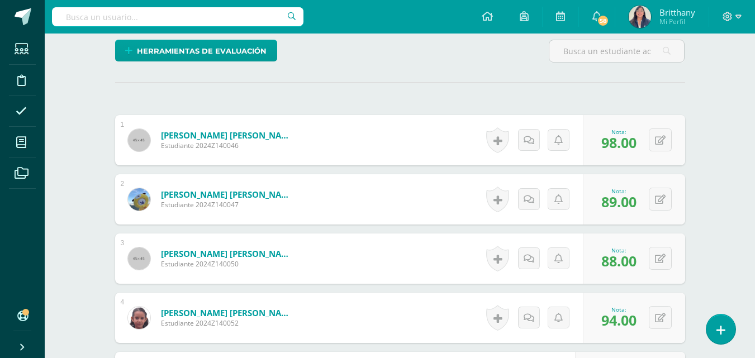
scroll to position [0, 0]
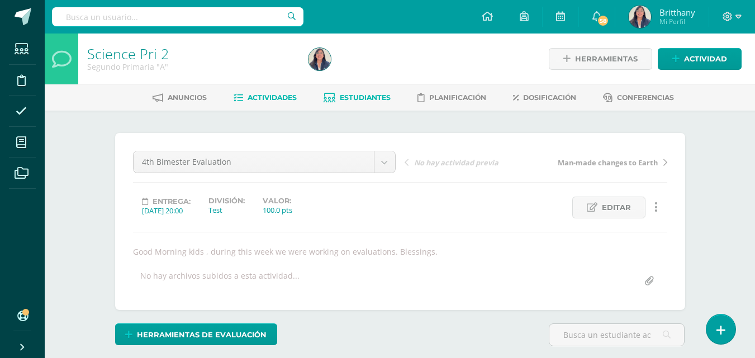
click at [354, 104] on link "Estudiantes" at bounding box center [356, 98] width 67 height 18
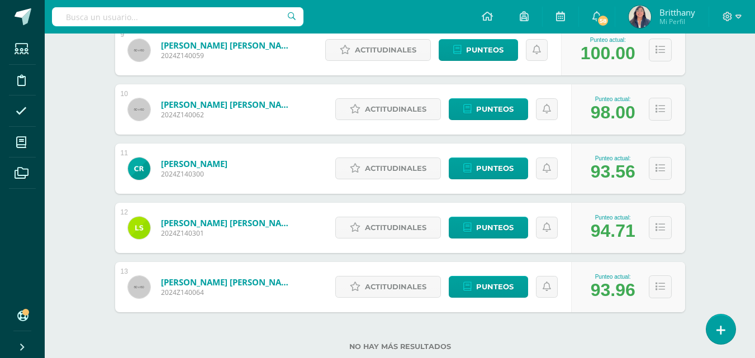
scroll to position [693, 0]
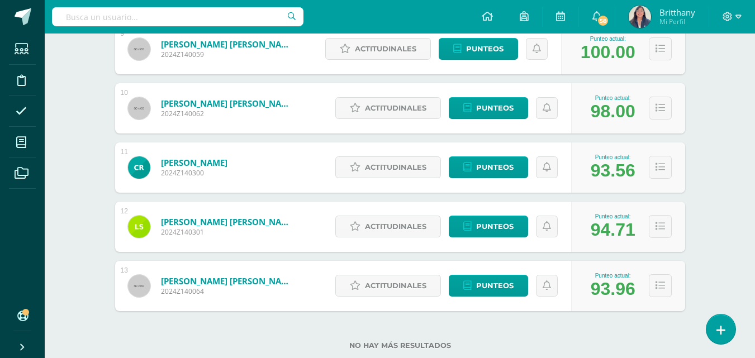
click at [664, 228] on icon at bounding box center [659, 226] width 9 height 9
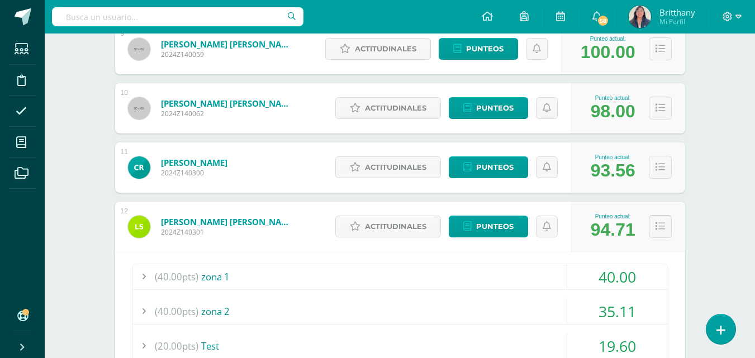
click at [663, 228] on icon at bounding box center [659, 226] width 9 height 9
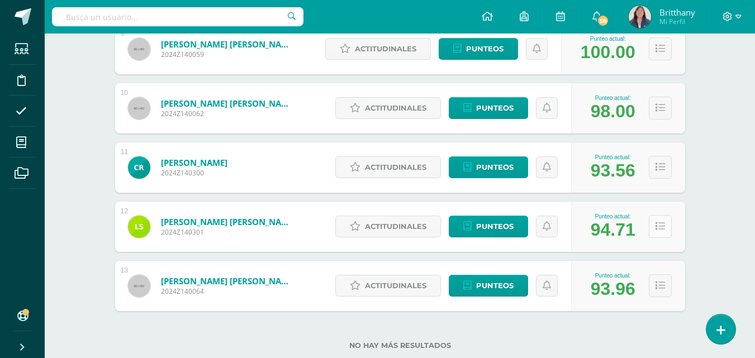
click at [654, 226] on button at bounding box center [659, 226] width 23 height 23
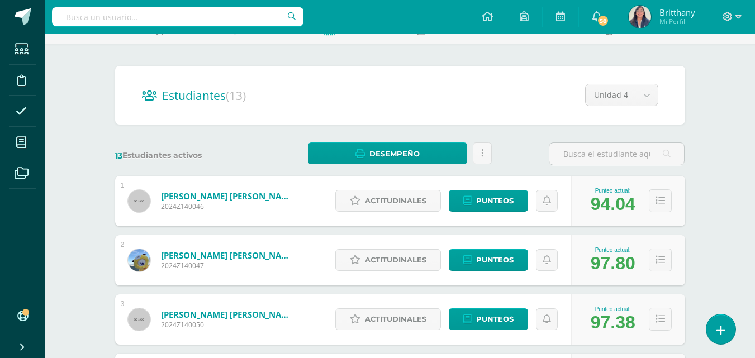
scroll to position [0, 0]
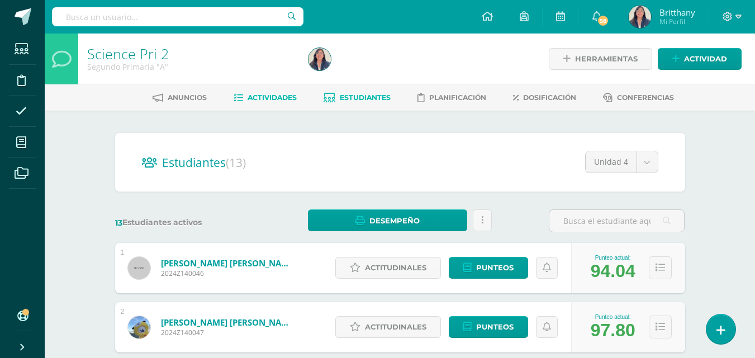
click at [274, 103] on link "Actividades" at bounding box center [264, 98] width 63 height 18
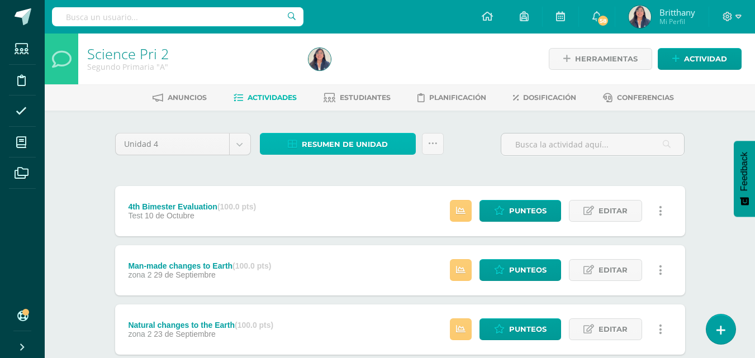
click at [354, 140] on span "Resumen de unidad" at bounding box center [345, 144] width 86 height 21
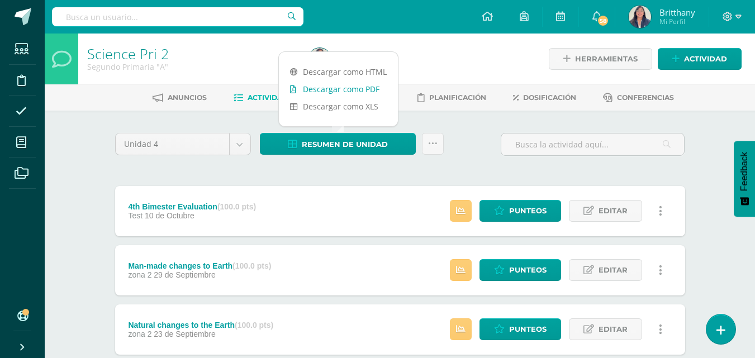
click at [371, 89] on link "Descargar como PDF" at bounding box center [338, 88] width 119 height 17
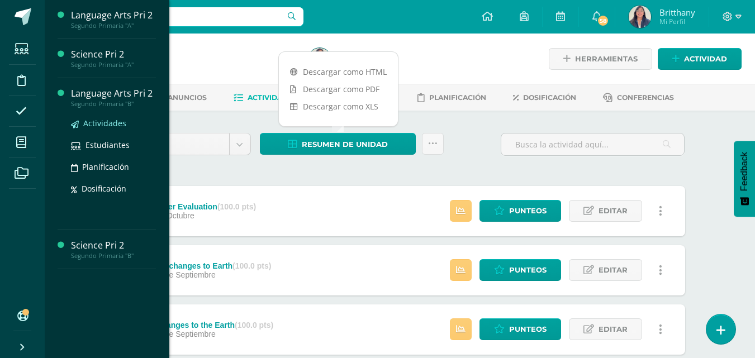
click at [104, 125] on span "Actividades" at bounding box center [104, 123] width 43 height 11
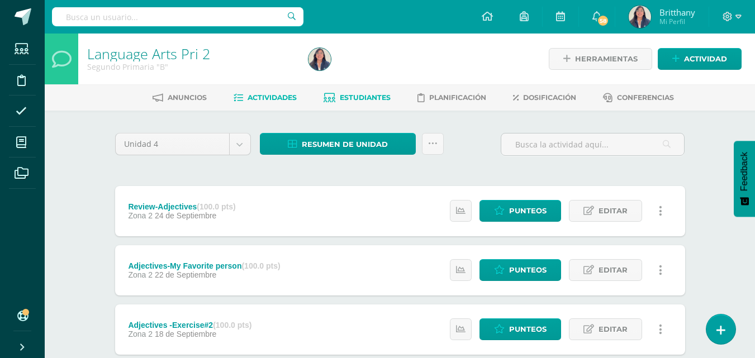
click at [371, 103] on link "Estudiantes" at bounding box center [356, 98] width 67 height 18
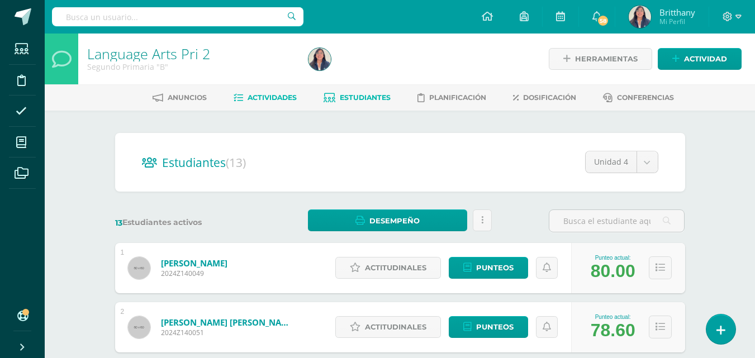
click at [287, 102] on link "Actividades" at bounding box center [264, 98] width 63 height 18
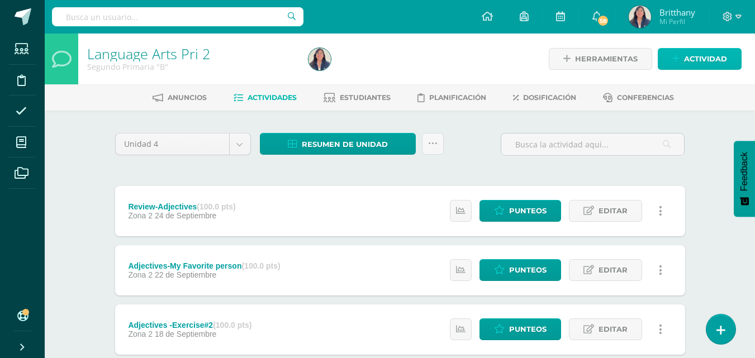
click at [722, 62] on span "Actividad" at bounding box center [705, 59] width 43 height 21
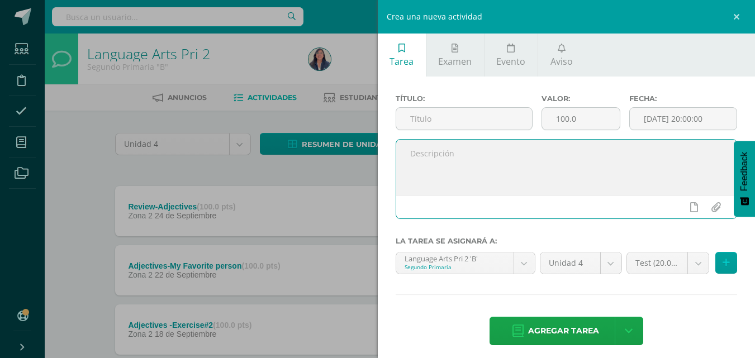
click at [471, 143] on textarea at bounding box center [566, 168] width 341 height 56
click at [455, 160] on textarea "To enrich screen reader interactions, please activate Accessibility in Grammarl…" at bounding box center [566, 168] width 341 height 56
click at [465, 161] on textarea "To enrich screen reader interactions, please activate Accessibility in Grammarl…" at bounding box center [566, 168] width 341 height 56
paste textarea "Good Morning kids , during this week we were working on evaluations. Blessings."
type textarea "Good Morning kids , during this week we were working on evaluations. Blessings."
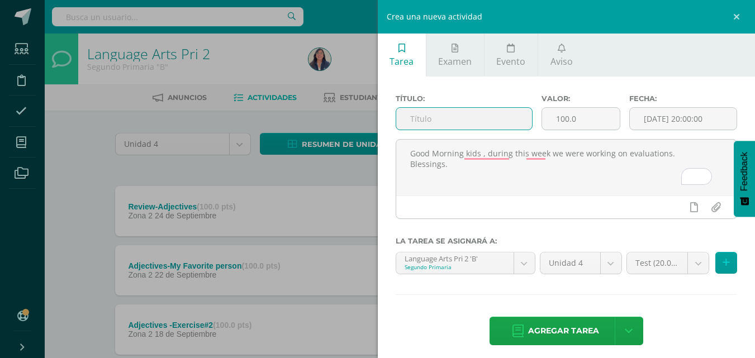
click at [476, 128] on input "text" at bounding box center [464, 119] width 136 height 22
type input "4th bimester Evaluation"
click at [690, 117] on input "[DATE] 20:00:00" at bounding box center [683, 119] width 107 height 22
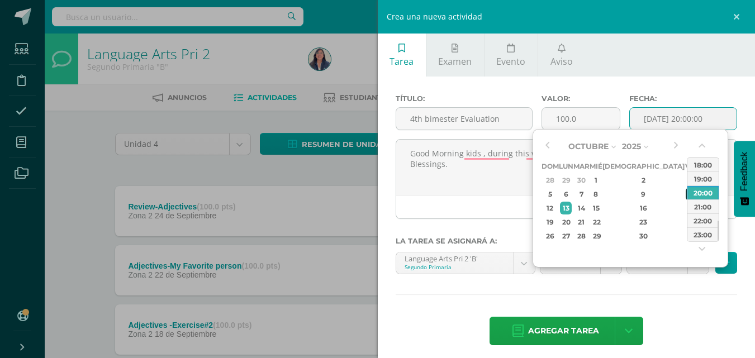
click at [685, 197] on div "10" at bounding box center [690, 194] width 10 height 13
type input "2025-10-10 20:00"
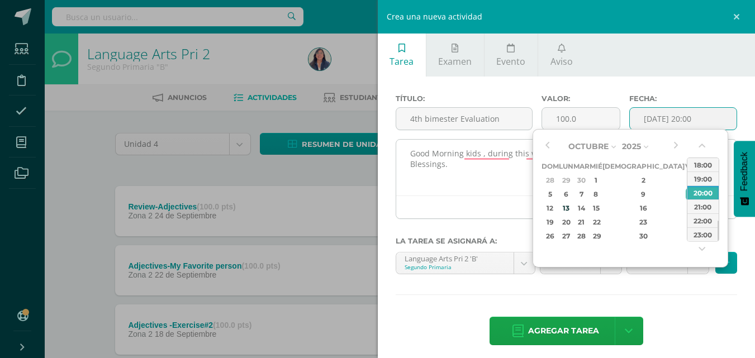
click at [479, 192] on textarea "Good Morning kids , during this week we were working on evaluations. Blessings." at bounding box center [566, 168] width 341 height 56
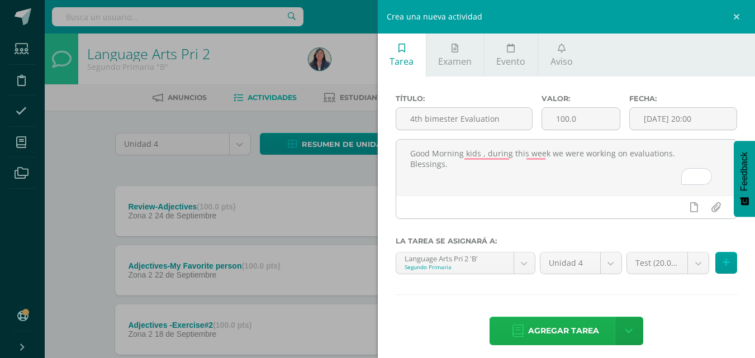
click at [555, 328] on span "Agregar tarea" at bounding box center [563, 330] width 71 height 27
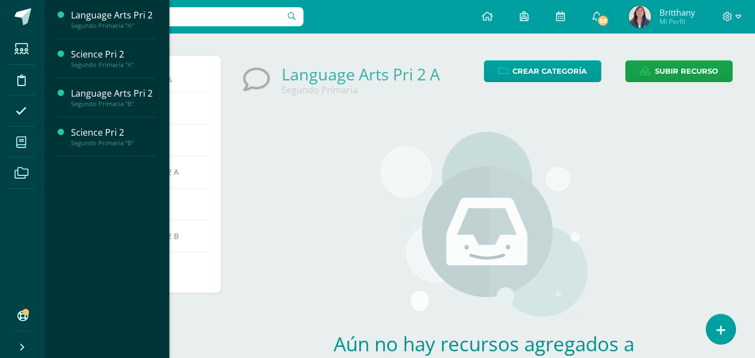
click at [23, 145] on icon at bounding box center [21, 142] width 10 height 11
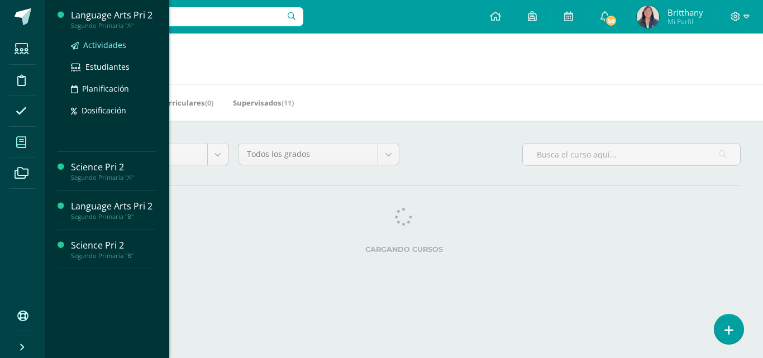
click at [102, 43] on span "Actividades" at bounding box center [104, 45] width 43 height 11
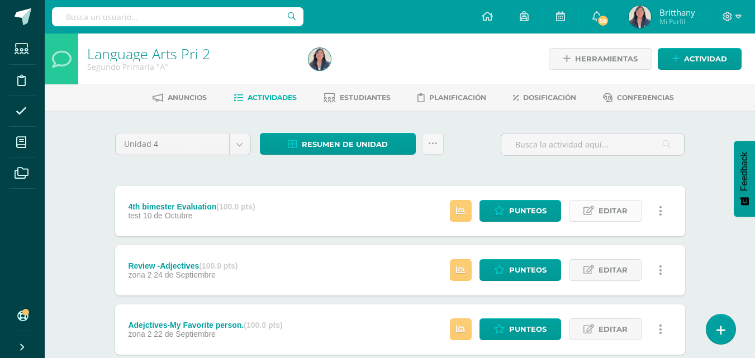
click at [625, 209] on span "Editar" at bounding box center [612, 211] width 29 height 21
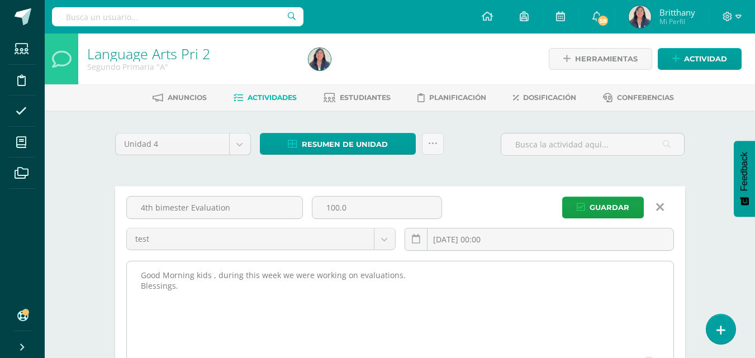
drag, startPoint x: 412, startPoint y: 282, endPoint x: 159, endPoint y: 266, distance: 253.5
click at [160, 266] on textarea "Good Morning kids , during this week we were working on evaluations. Blessings." at bounding box center [400, 322] width 546 height 123
click at [180, 288] on textarea "Good Morning kids , during this week we were working on evaluations. Blessings." at bounding box center [400, 322] width 546 height 123
drag, startPoint x: 180, startPoint y: 289, endPoint x: 127, endPoint y: 275, distance: 55.3
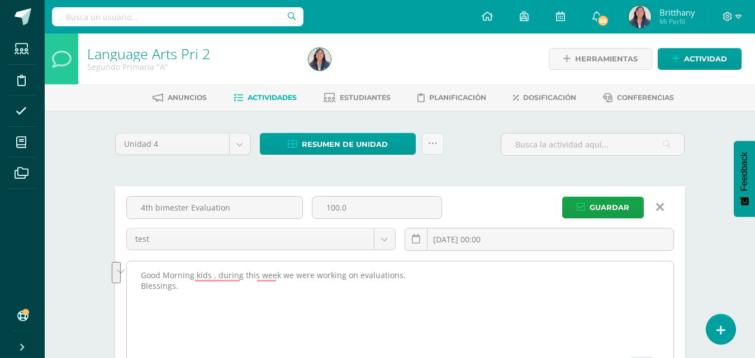
click at [127, 274] on div "4th bimester Evaluation 100.0 test test zona 1 zona 2 2025-10-10 00:00 Guardar …" at bounding box center [400, 291] width 570 height 210
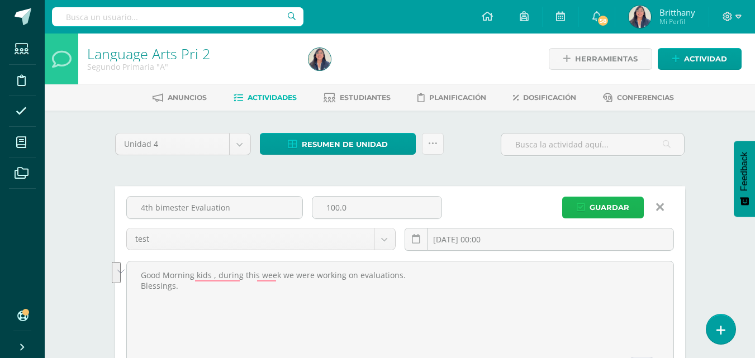
click at [616, 212] on span "Guardar" at bounding box center [609, 207] width 40 height 21
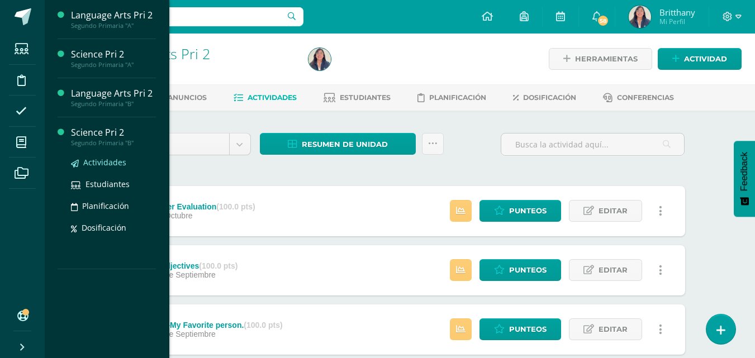
click at [103, 163] on span "Actividades" at bounding box center [104, 162] width 43 height 11
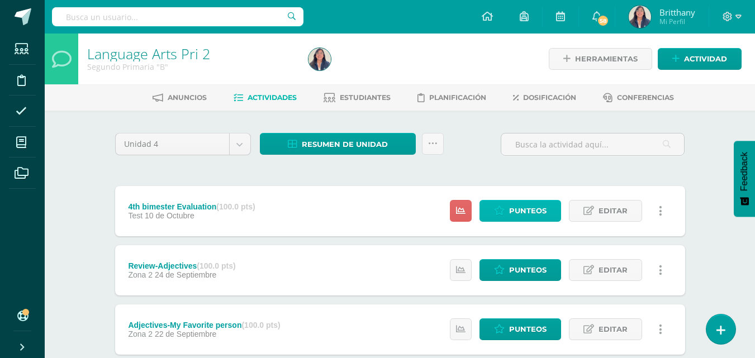
click at [530, 216] on span "Punteos" at bounding box center [527, 211] width 37 height 21
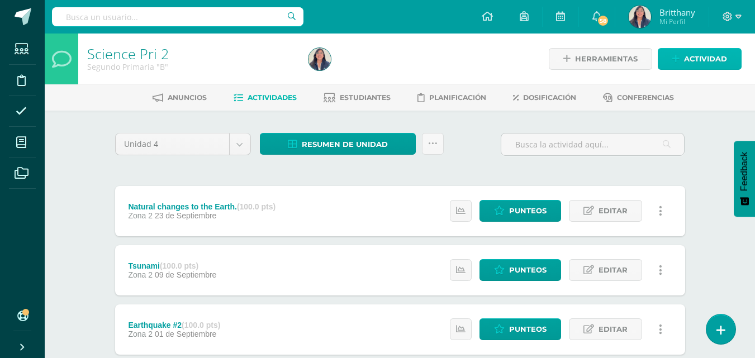
click at [705, 64] on span "Actividad" at bounding box center [705, 59] width 43 height 21
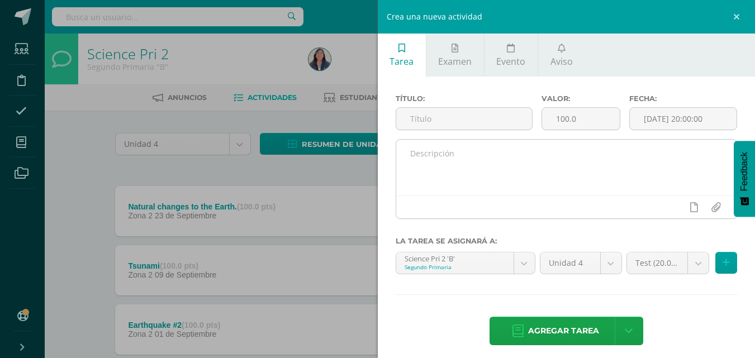
click at [519, 154] on textarea at bounding box center [566, 168] width 341 height 56
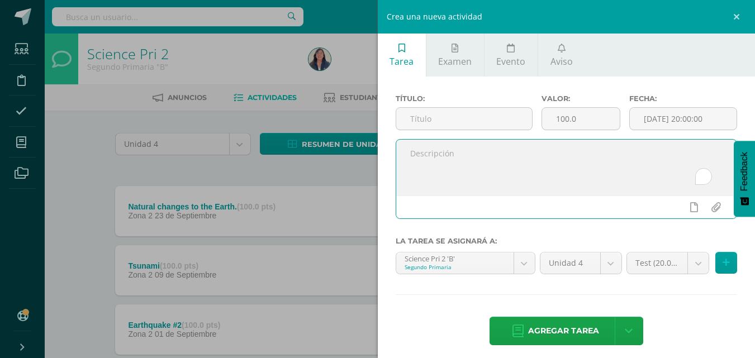
paste textarea "Good Morning kids , during this week we were working on evaluations. Blessings."
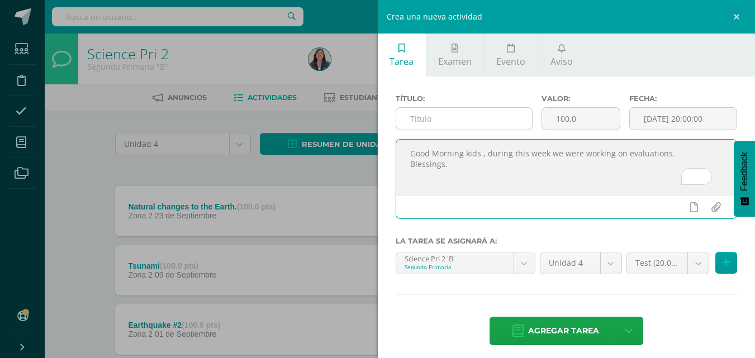
type textarea "Good Morning kids , during this week we were working on evaluations. Blessings."
click at [418, 126] on input "text" at bounding box center [464, 119] width 136 height 22
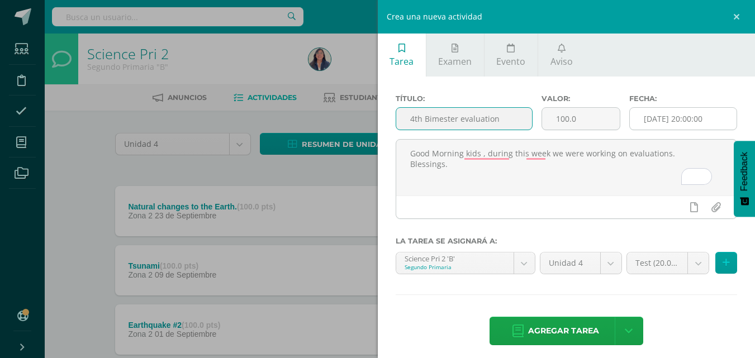
type input "4th Bimester evaluation"
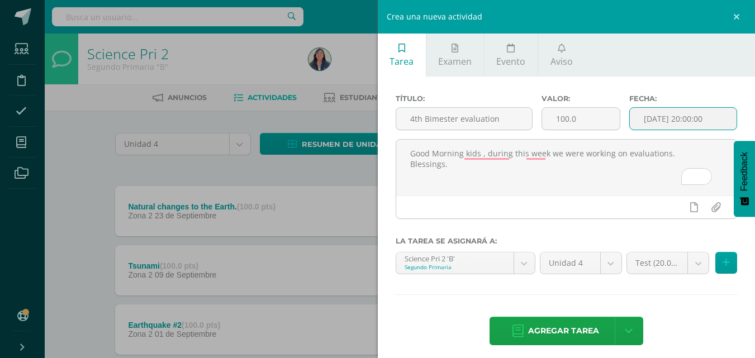
click at [670, 123] on input "[DATE] 20:00:00" at bounding box center [683, 119] width 107 height 22
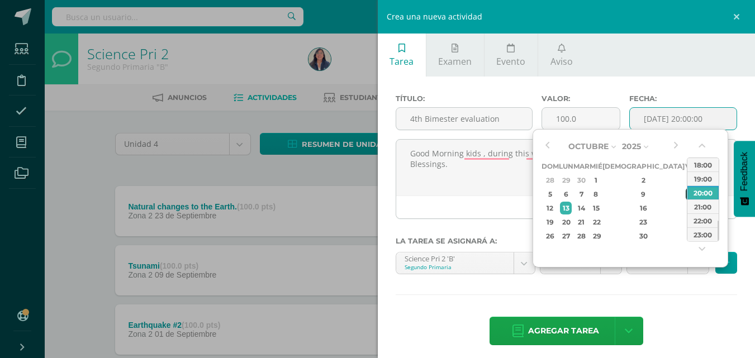
click at [685, 192] on div "10" at bounding box center [690, 194] width 10 height 13
type input "2025-10-10 20:00"
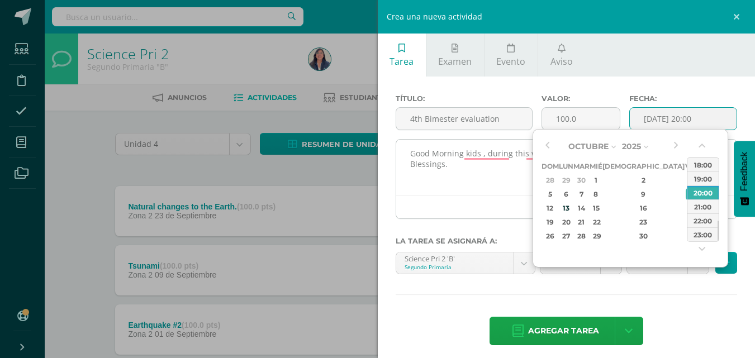
click at [493, 184] on textarea "Good Morning kids , during this week we were working on evaluations. Blessings." at bounding box center [566, 168] width 341 height 56
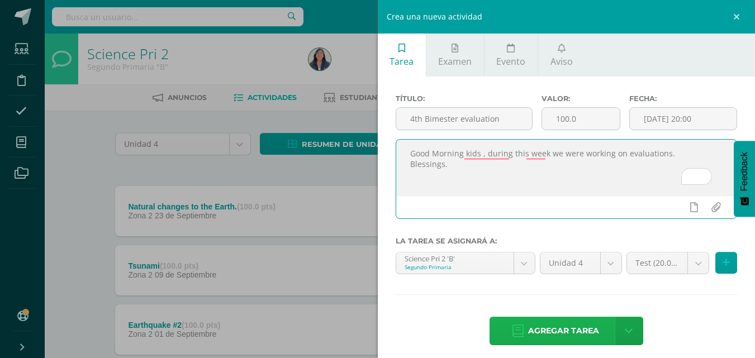
click at [550, 328] on span "Agregar tarea" at bounding box center [563, 330] width 71 height 27
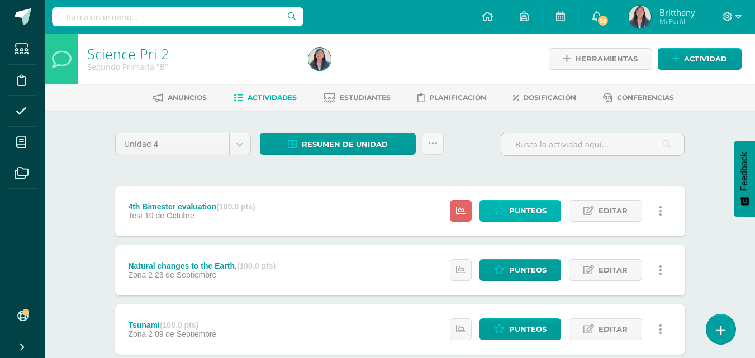
click at [547, 203] on link "Punteos" at bounding box center [520, 211] width 82 height 22
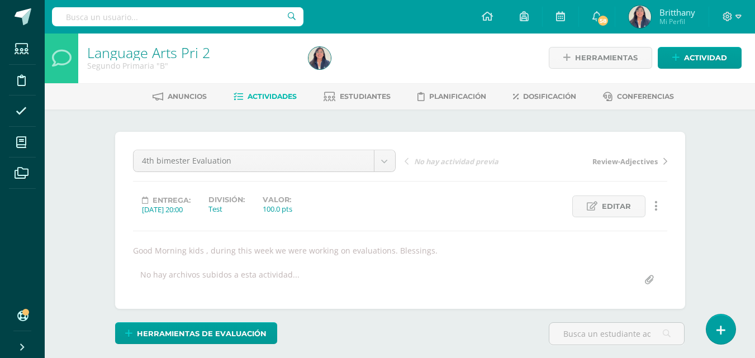
scroll to position [314, 0]
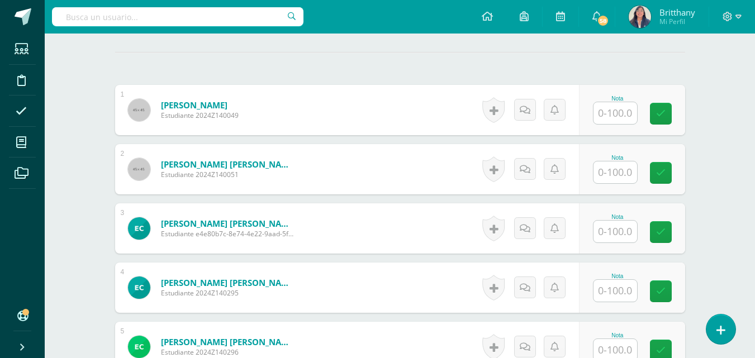
click at [614, 116] on input "text" at bounding box center [615, 113] width 44 height 22
type input "84"
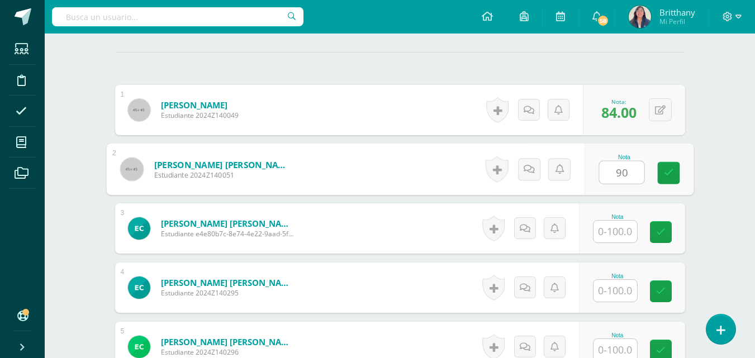
type input "90"
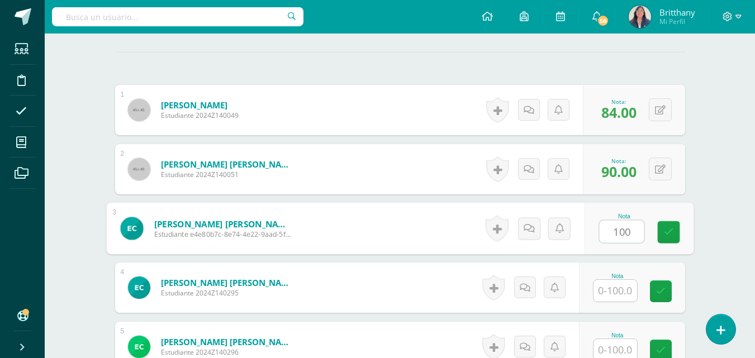
type input "100"
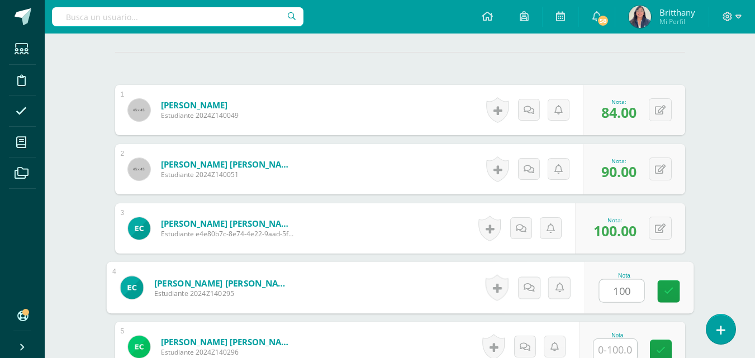
type input "100"
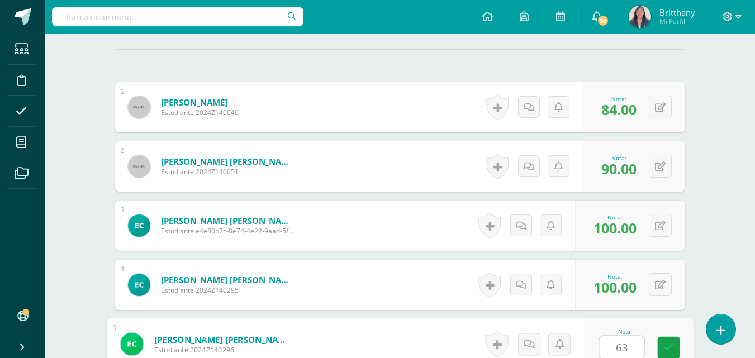
type input "63"
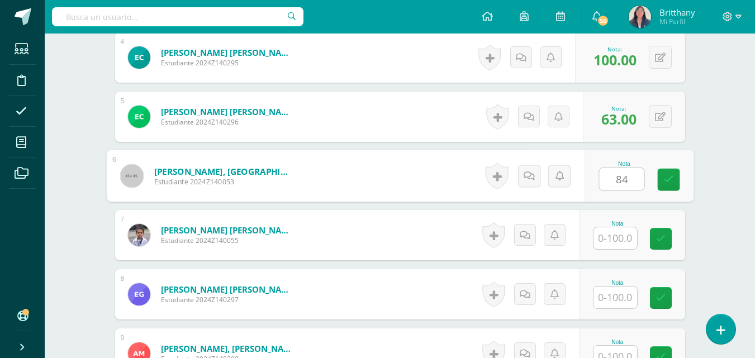
type input "84"
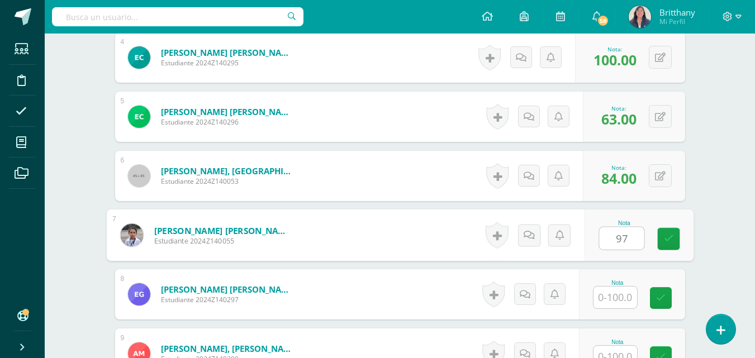
type input "97"
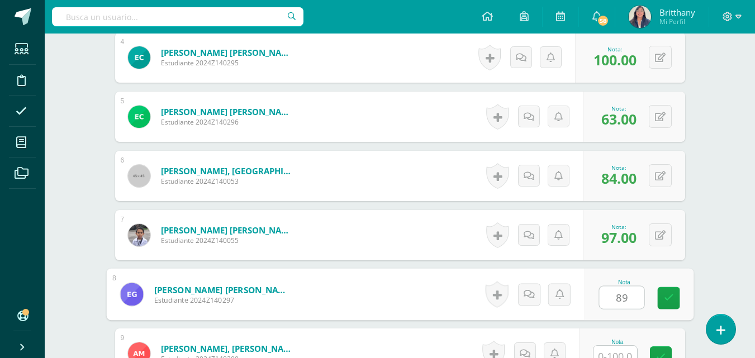
type input "89"
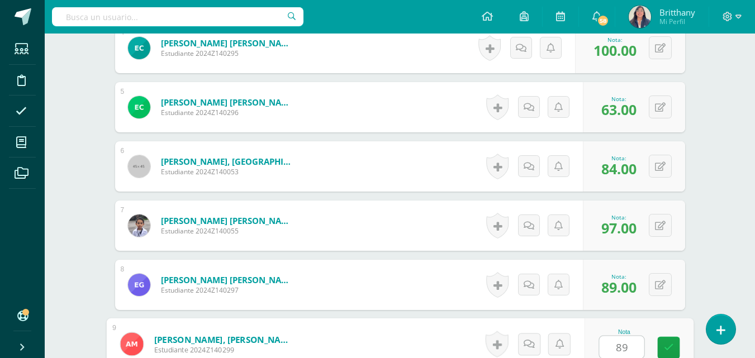
type input "89"
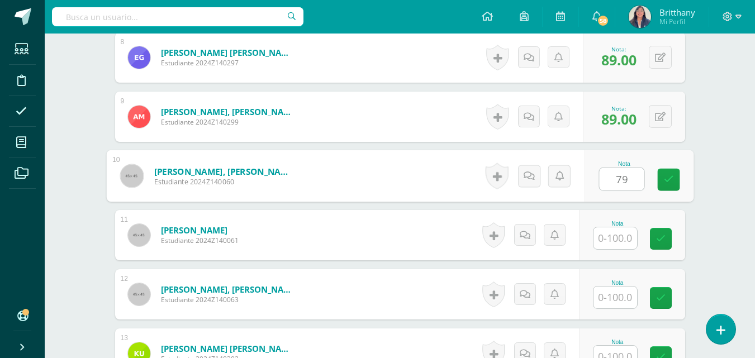
type input "79"
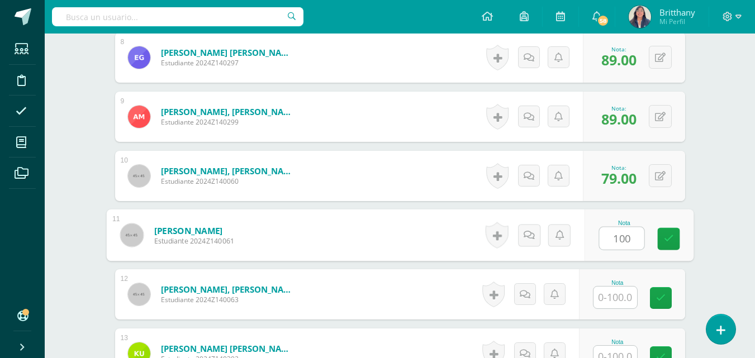
type input "100"
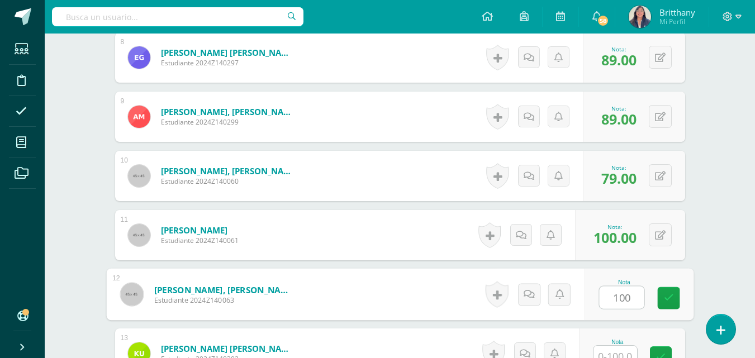
type input "100"
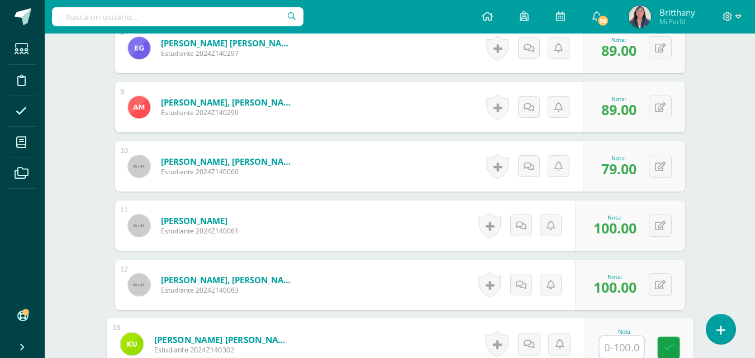
click at [615, 350] on input "text" at bounding box center [621, 347] width 45 height 22
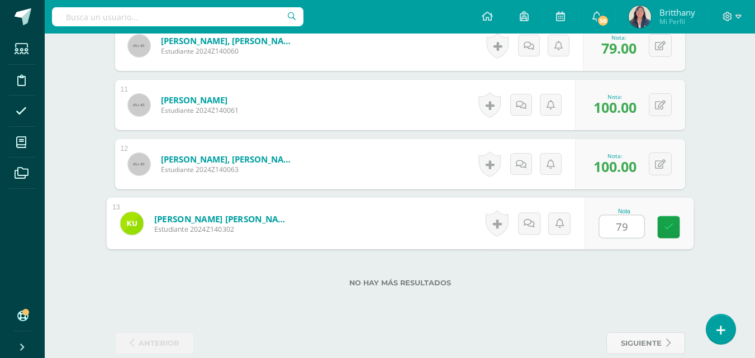
scroll to position [929, 0]
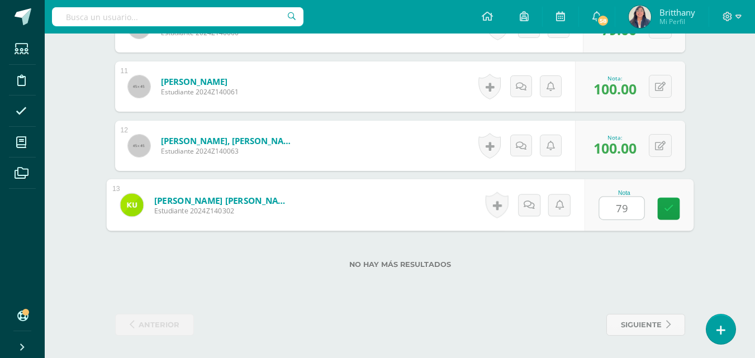
type input "79"
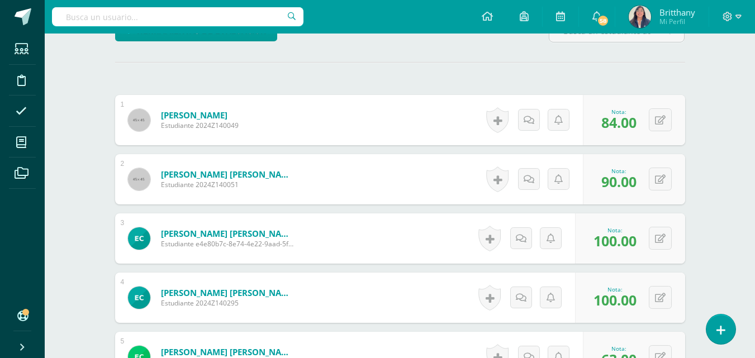
scroll to position [0, 0]
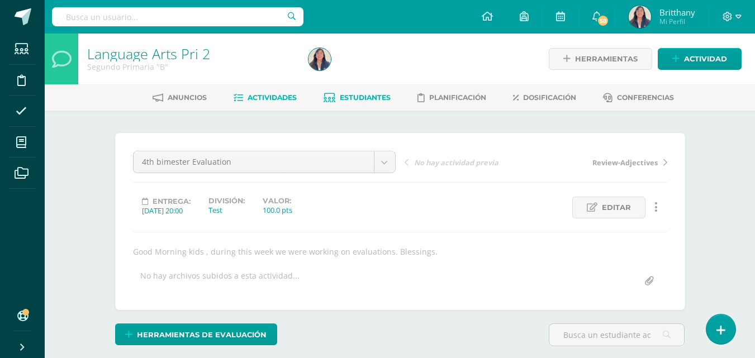
click at [372, 95] on span "Estudiantes" at bounding box center [365, 97] width 51 height 8
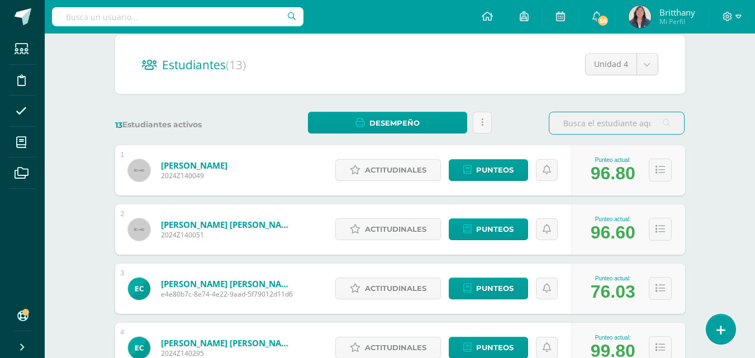
scroll to position [112, 0]
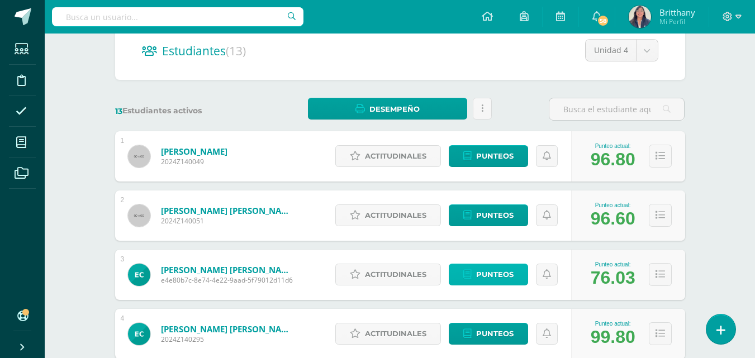
click at [498, 273] on span "Punteos" at bounding box center [494, 274] width 37 height 21
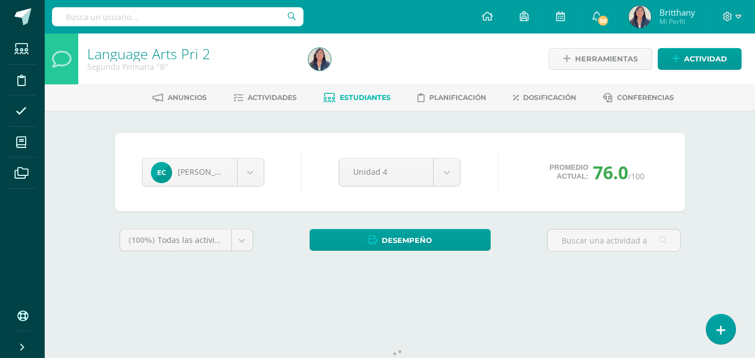
click at [709, 192] on div "Language Arts Pri 2 Segundo Primaria "B" Herramientas Detalle de asistencias Ac…" at bounding box center [400, 168] width 710 height 268
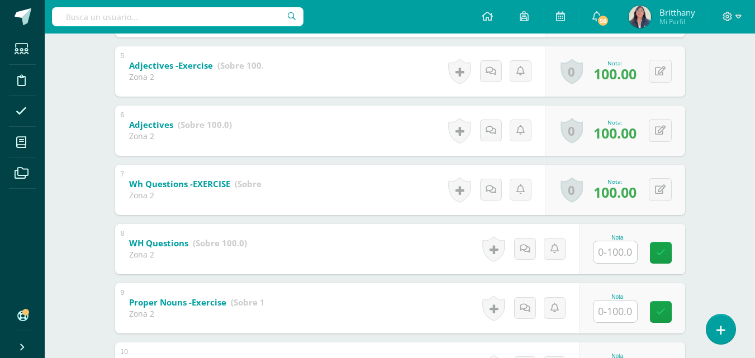
scroll to position [492, 0]
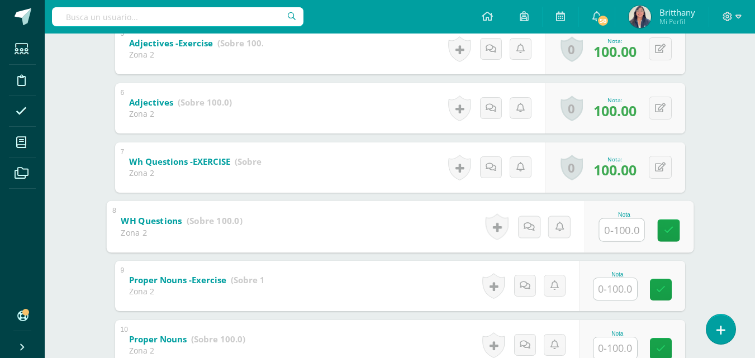
click at [613, 237] on input "text" at bounding box center [621, 229] width 45 height 22
type input "100"
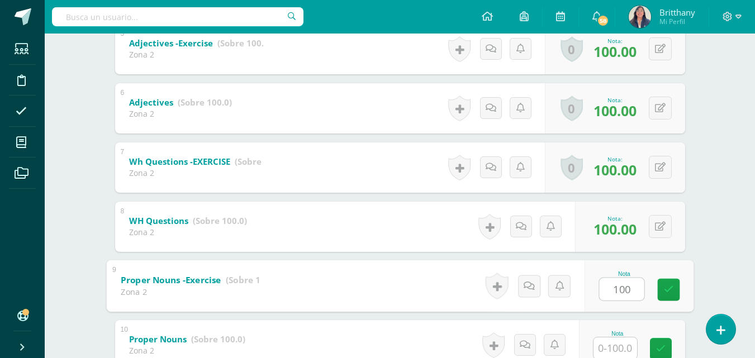
type input "100"
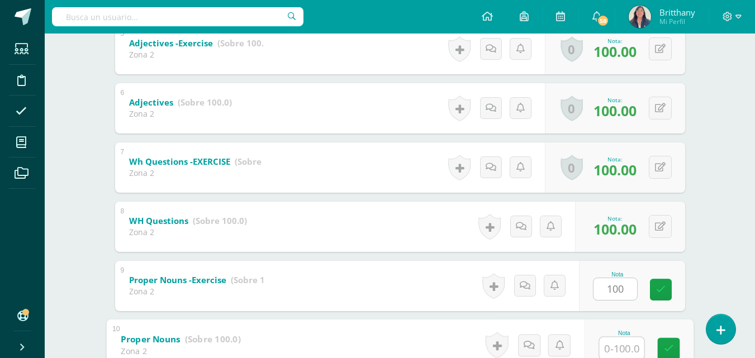
scroll to position [493, 0]
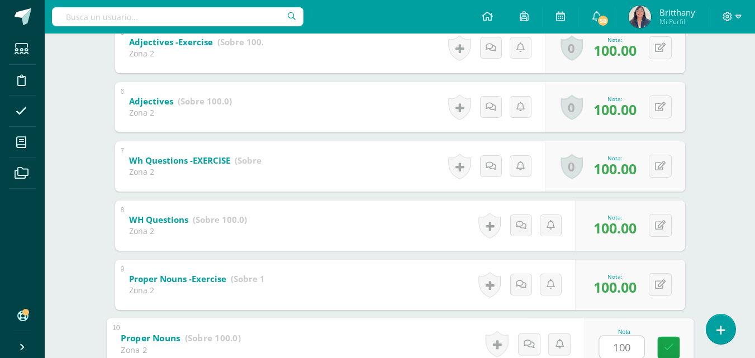
type input "100"
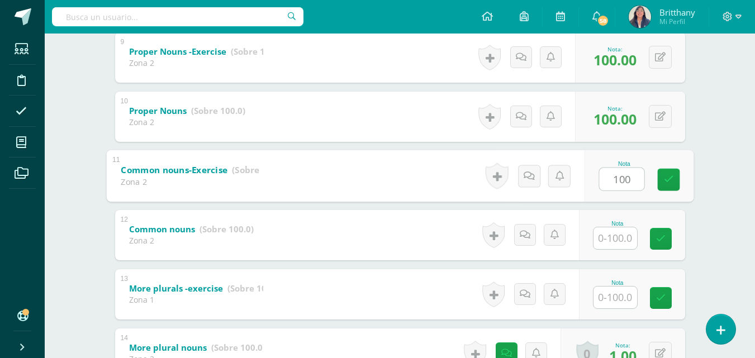
type input "100"
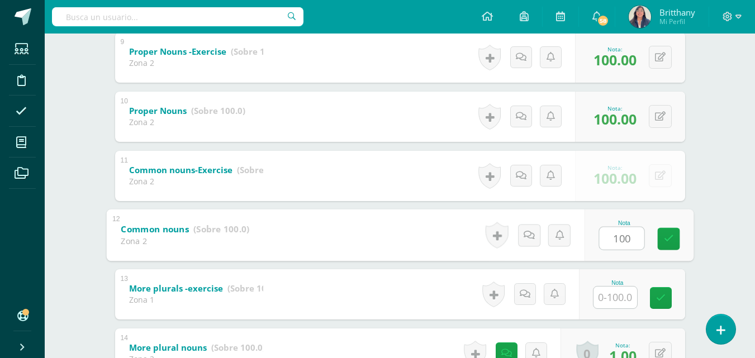
type input "100"
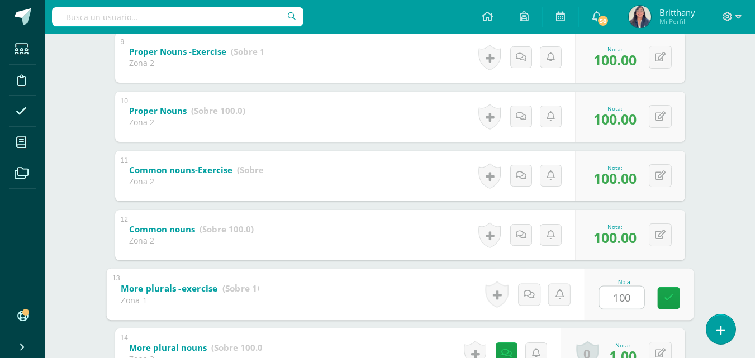
type input "100"
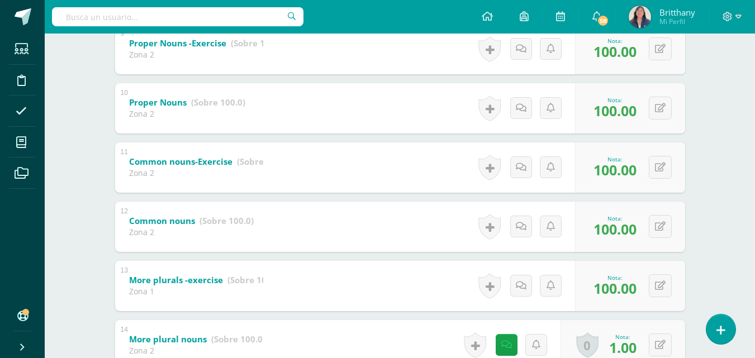
scroll to position [954, 0]
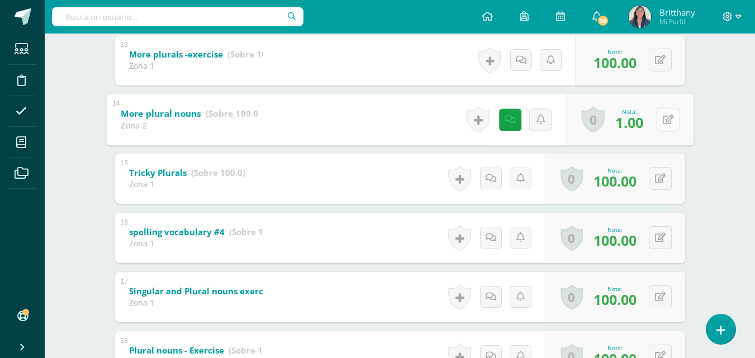
click at [660, 124] on button at bounding box center [667, 119] width 23 height 23
type input "100"
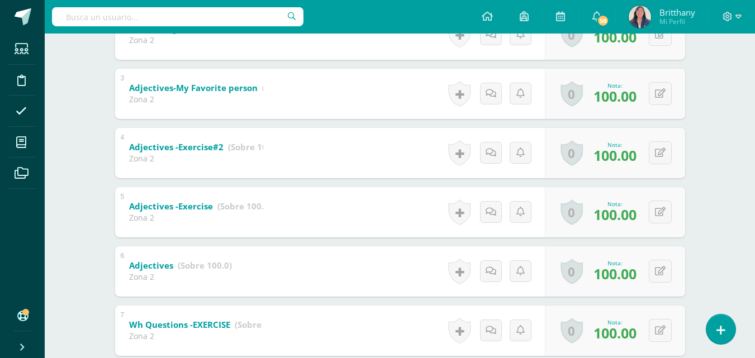
scroll to position [16, 0]
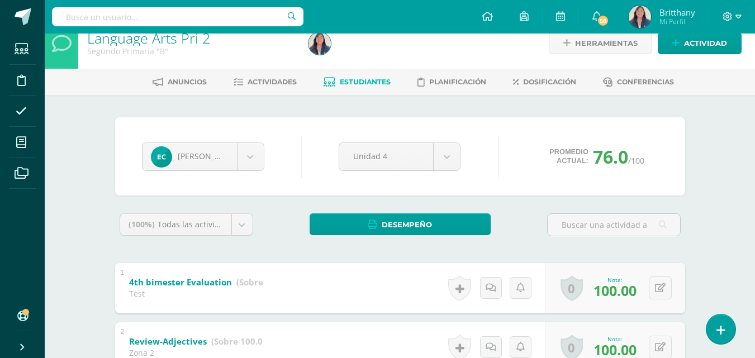
click at [355, 84] on span "Estudiantes" at bounding box center [365, 82] width 51 height 8
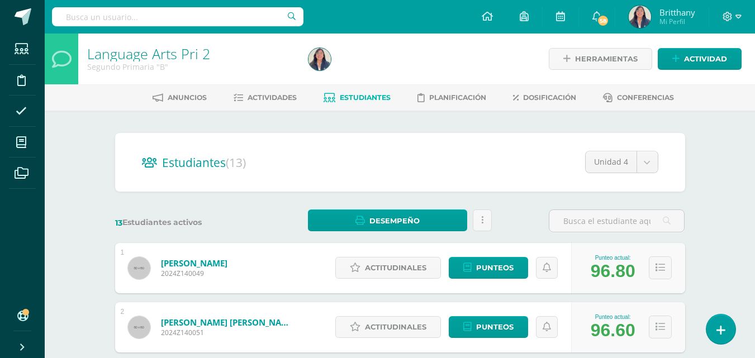
click at [264, 97] on span "Actividades" at bounding box center [271, 97] width 49 height 8
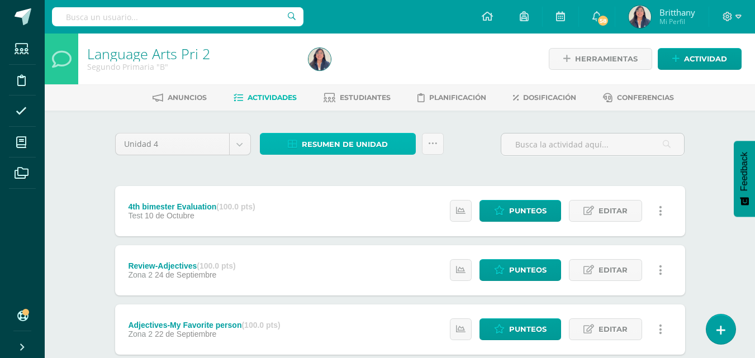
click at [373, 144] on span "Resumen de unidad" at bounding box center [345, 144] width 86 height 21
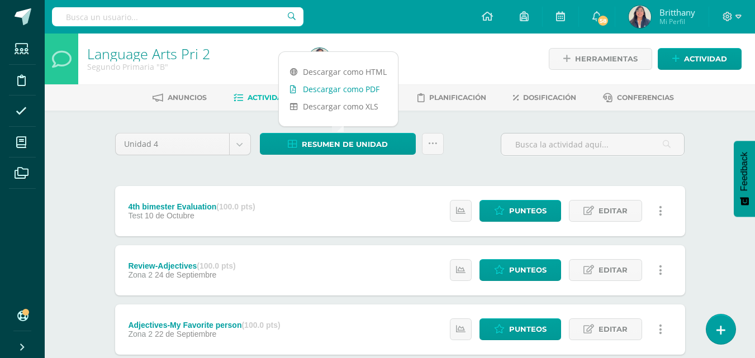
click at [359, 85] on link "Descargar como PDF" at bounding box center [338, 88] width 119 height 17
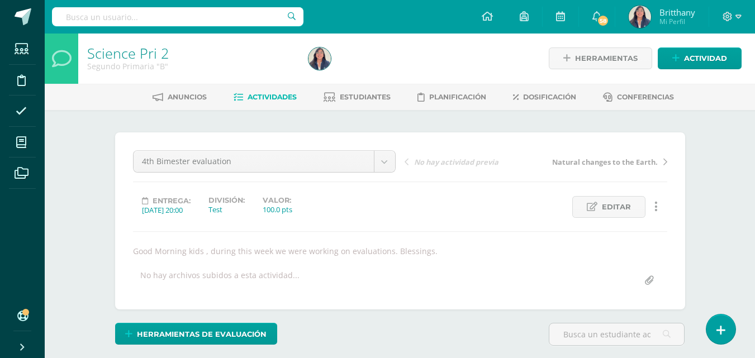
scroll to position [1, 0]
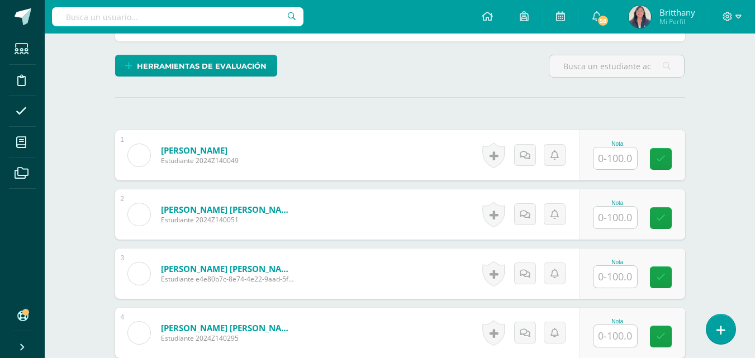
scroll to position [269, 0]
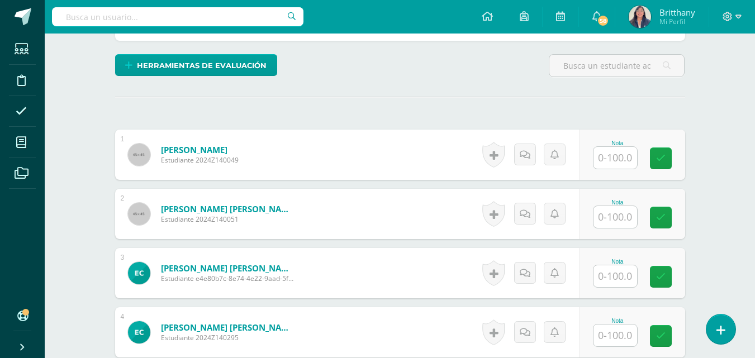
click at [626, 151] on input "text" at bounding box center [615, 158] width 44 height 22
type input "86"
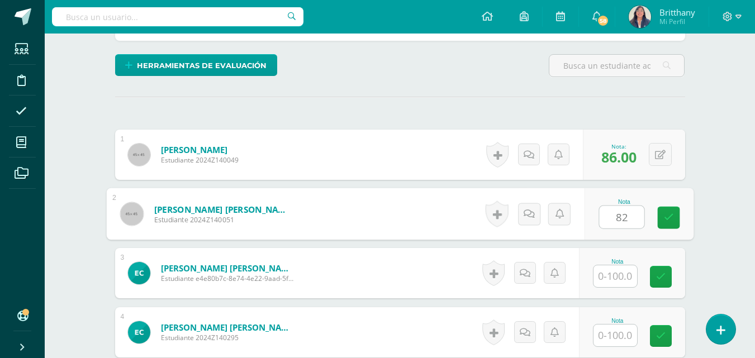
type input "82"
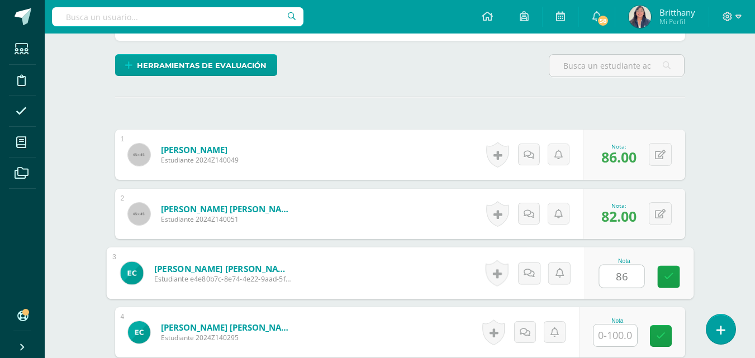
type input "86"
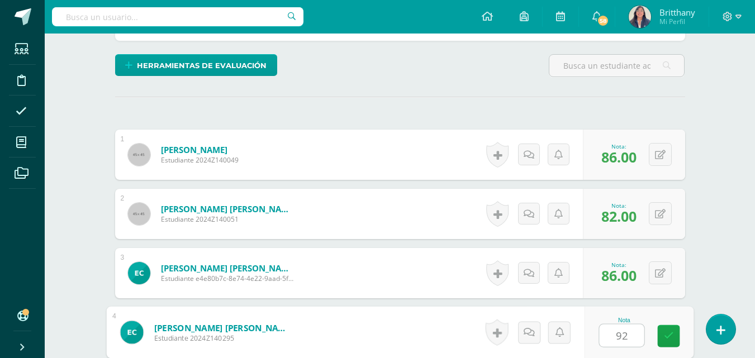
type input "92"
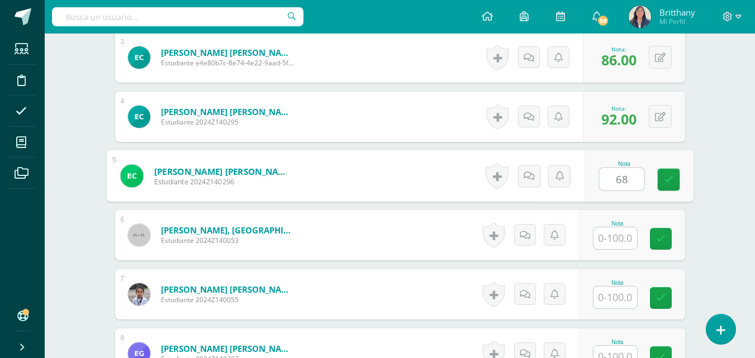
type input "68"
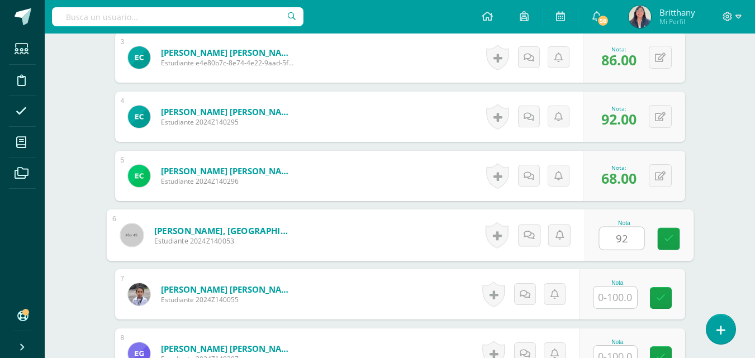
type input "92"
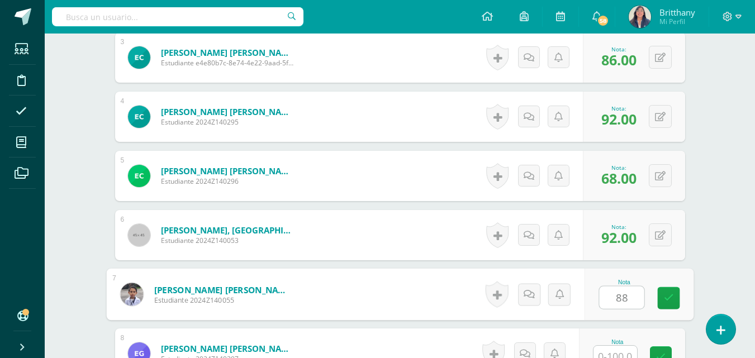
type input "88"
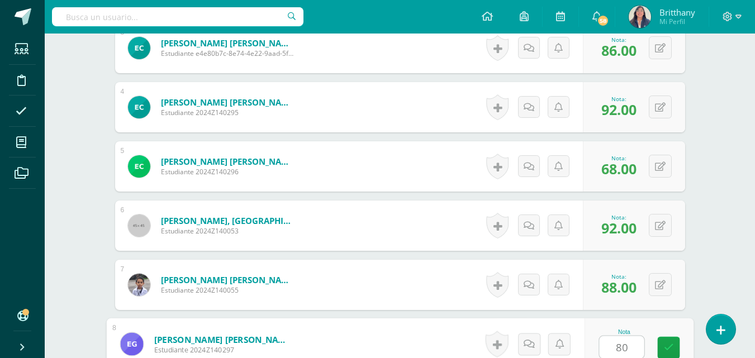
type input "80"
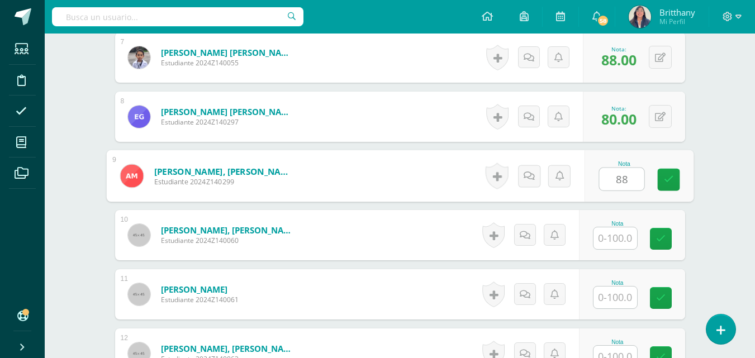
type input "88"
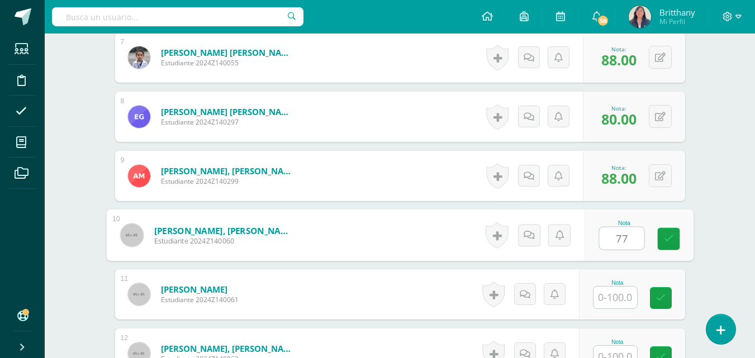
type input "77"
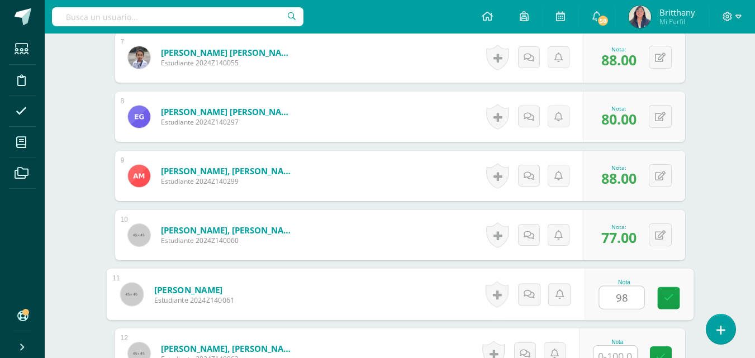
type input "98"
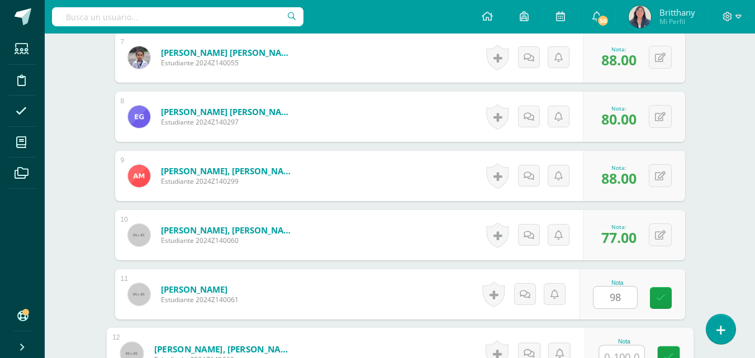
scroll to position [731, 0]
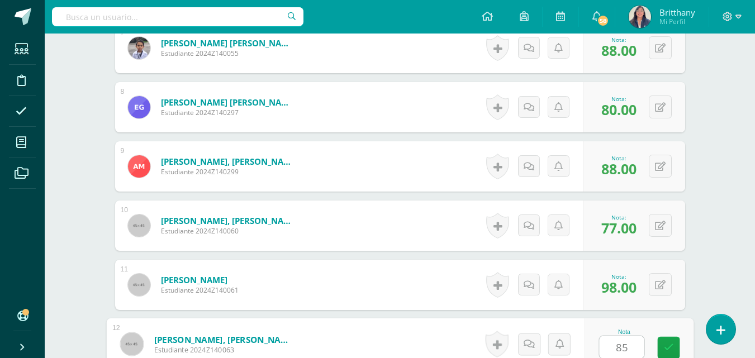
type input "85"
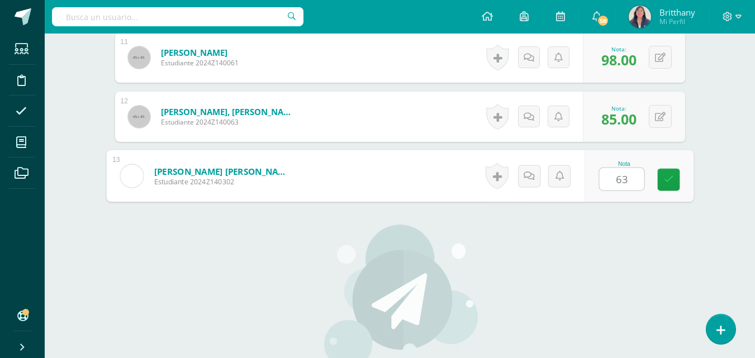
type input "63"
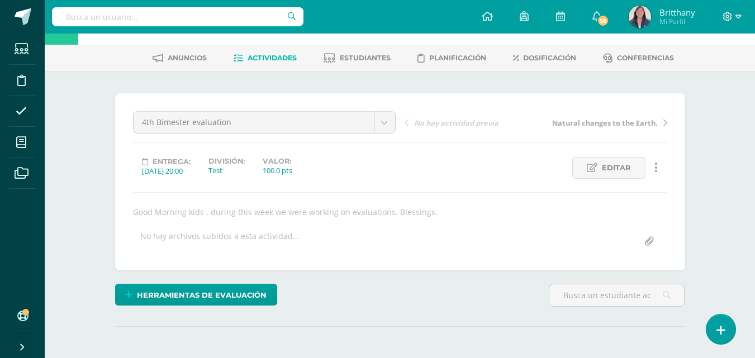
scroll to position [0, 0]
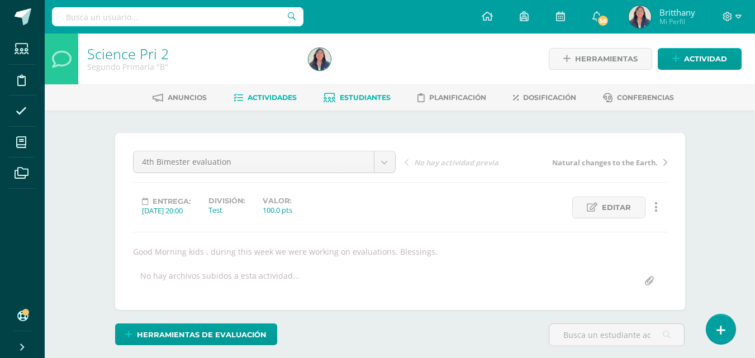
click at [359, 91] on link "Estudiantes" at bounding box center [356, 98] width 67 height 18
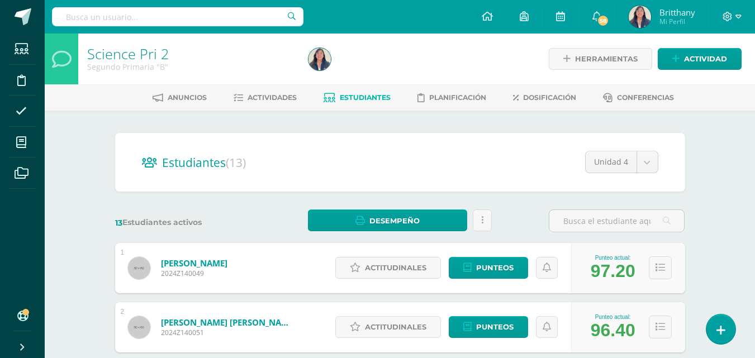
click at [282, 91] on link "Actividades" at bounding box center [264, 98] width 63 height 18
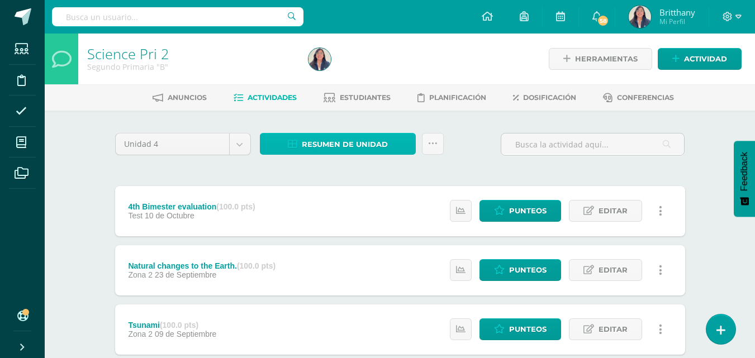
click at [320, 147] on span "Resumen de unidad" at bounding box center [345, 144] width 86 height 21
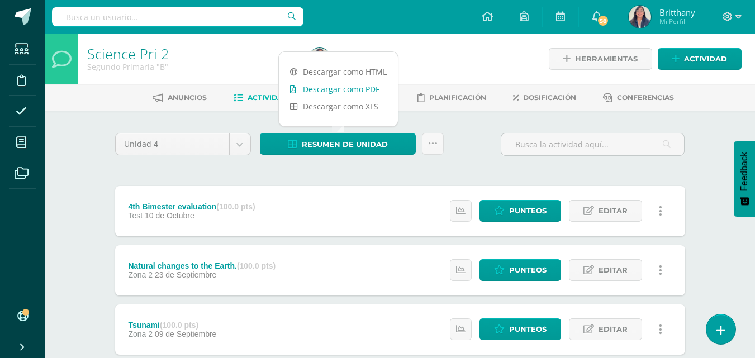
click at [362, 91] on link "Descargar como PDF" at bounding box center [338, 88] width 119 height 17
